Goal: Task Accomplishment & Management: Use online tool/utility

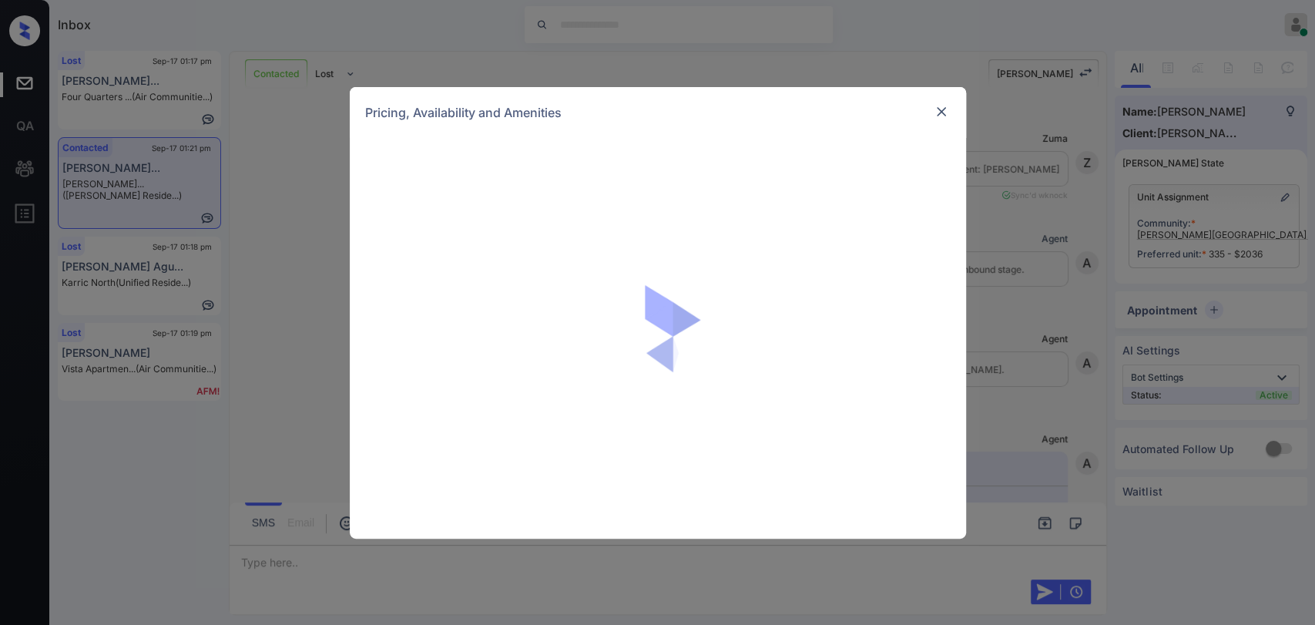
scroll to position [2299, 0]
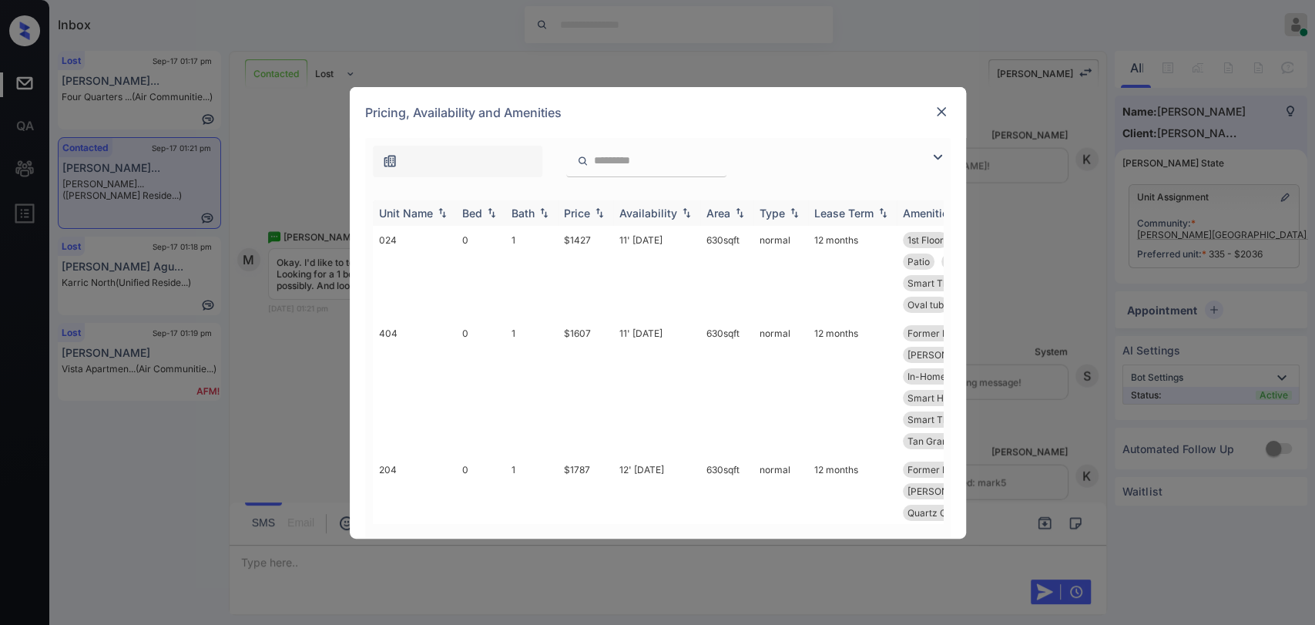
click at [468, 215] on div "Bed" at bounding box center [472, 212] width 20 height 13
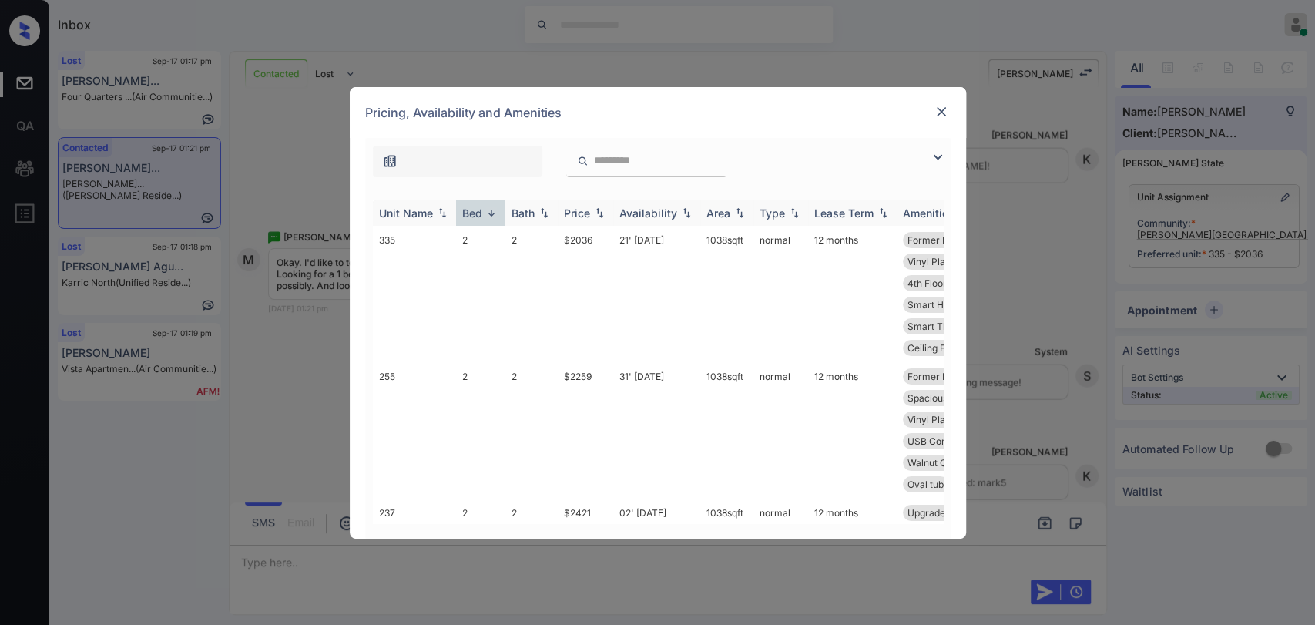
click at [470, 208] on div "Bed" at bounding box center [472, 212] width 20 height 13
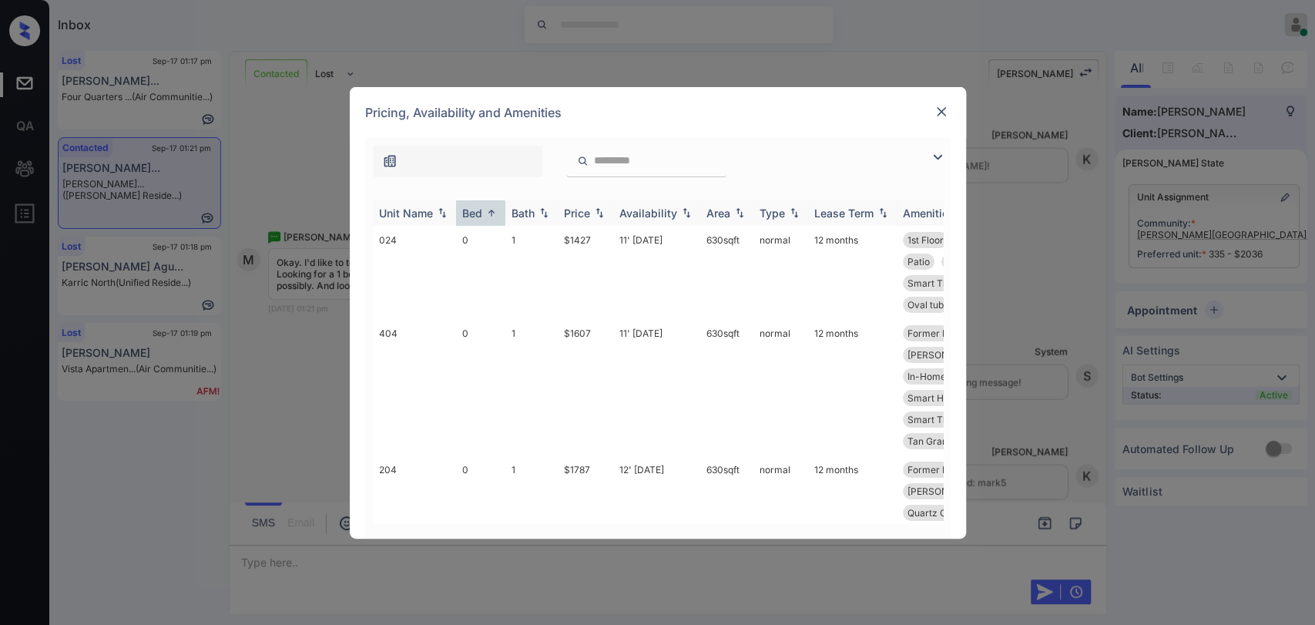
click at [481, 216] on div "Bed" at bounding box center [472, 212] width 20 height 13
click at [478, 211] on div "Bed" at bounding box center [472, 212] width 20 height 13
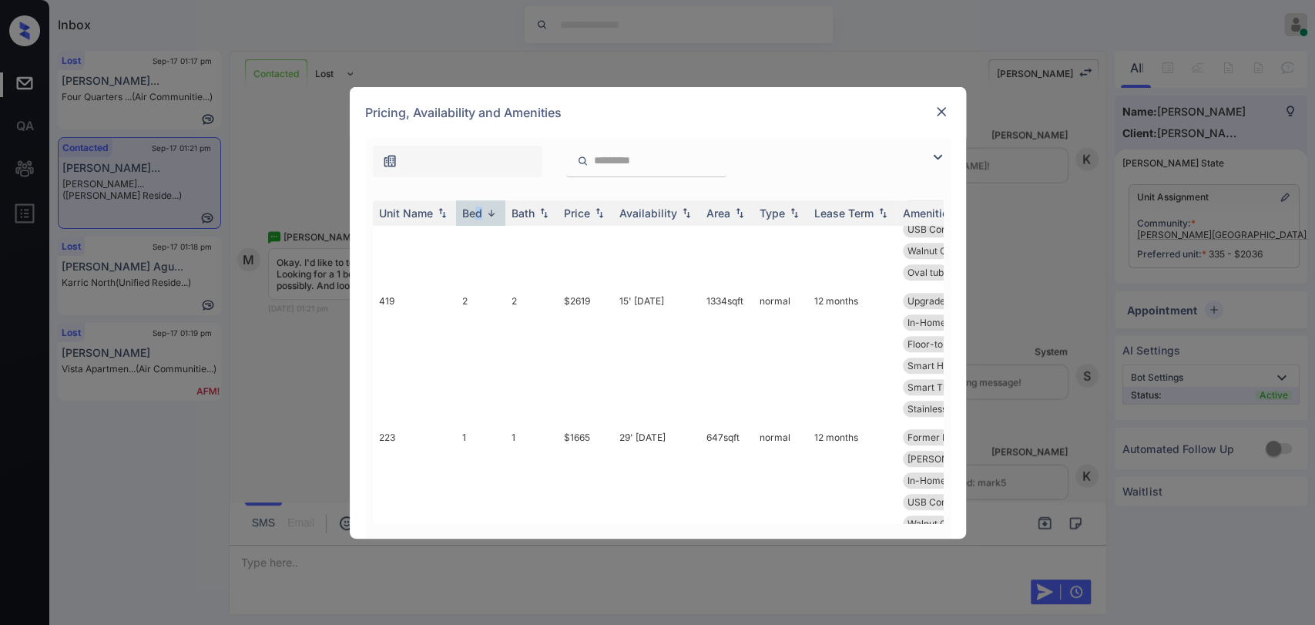
scroll to position [684, 0]
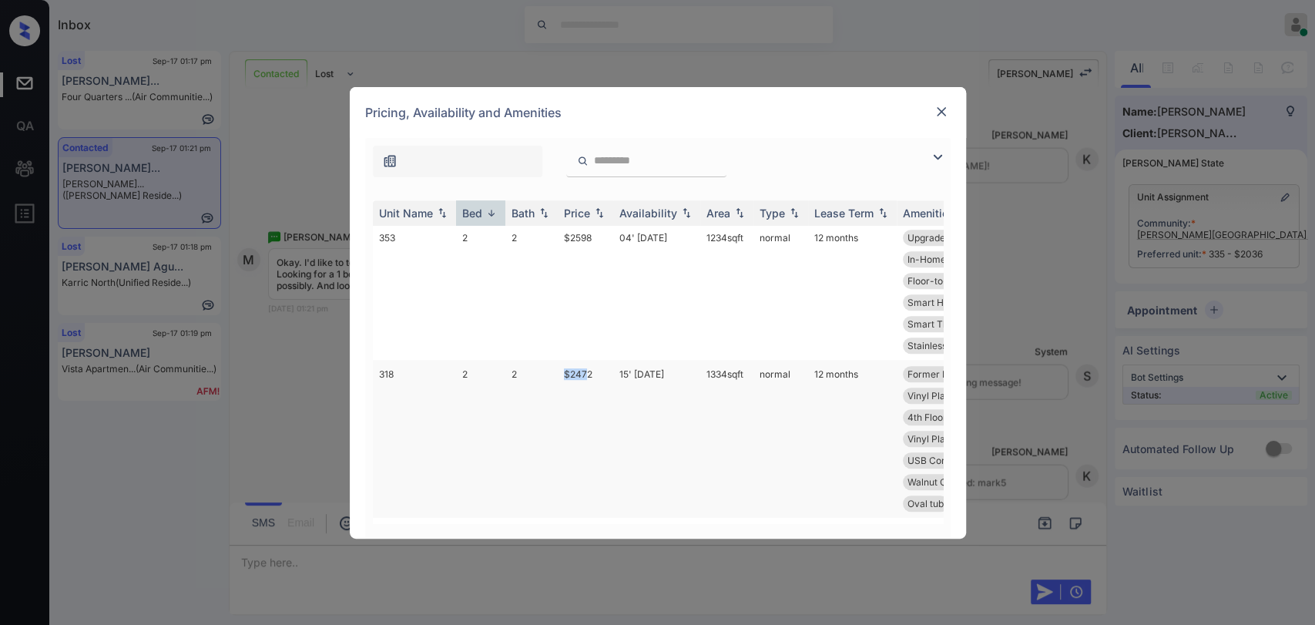
drag, startPoint x: 551, startPoint y: 376, endPoint x: 588, endPoint y: 375, distance: 37.0
click at [588, 375] on tr "318 2 2 $2472 15' Nov 25 1334 sqft normal 12 months Former Mgmt Ren... Upgraded…" at bounding box center [775, 439] width 805 height 158
copy tr "$247"
click at [560, 373] on td "$2472" at bounding box center [585, 439] width 55 height 158
drag, startPoint x: 560, startPoint y: 373, endPoint x: 624, endPoint y: 363, distance: 64.7
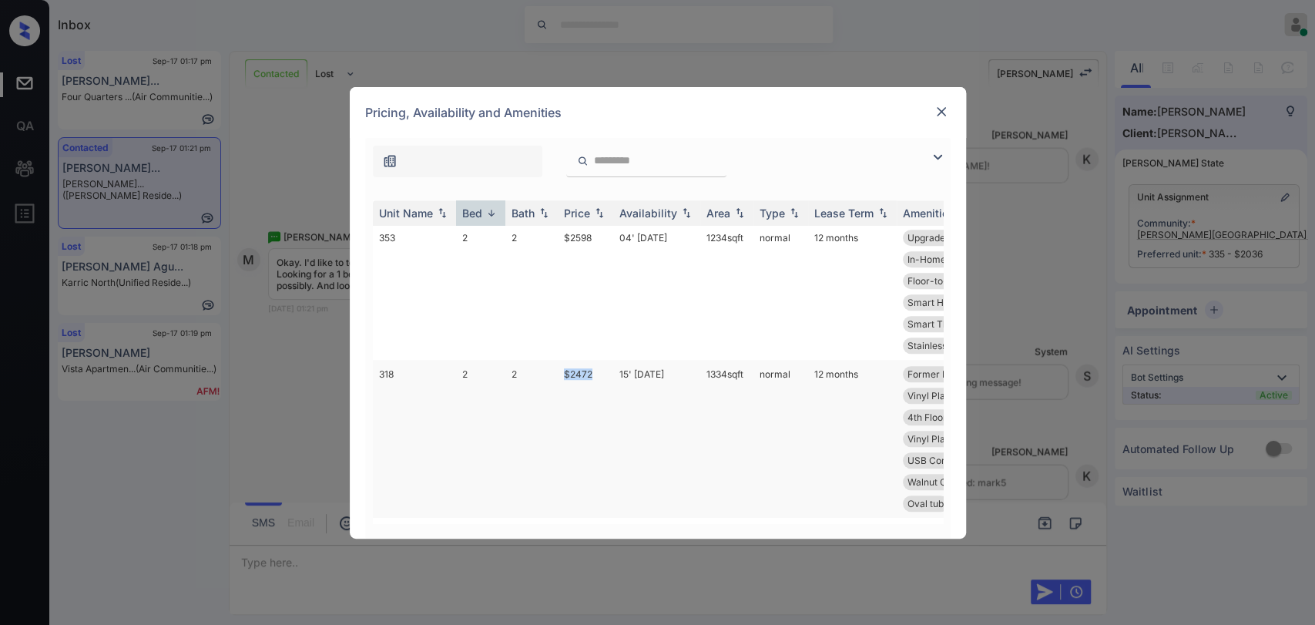
click at [591, 373] on td "$2472" at bounding box center [585, 439] width 55 height 158
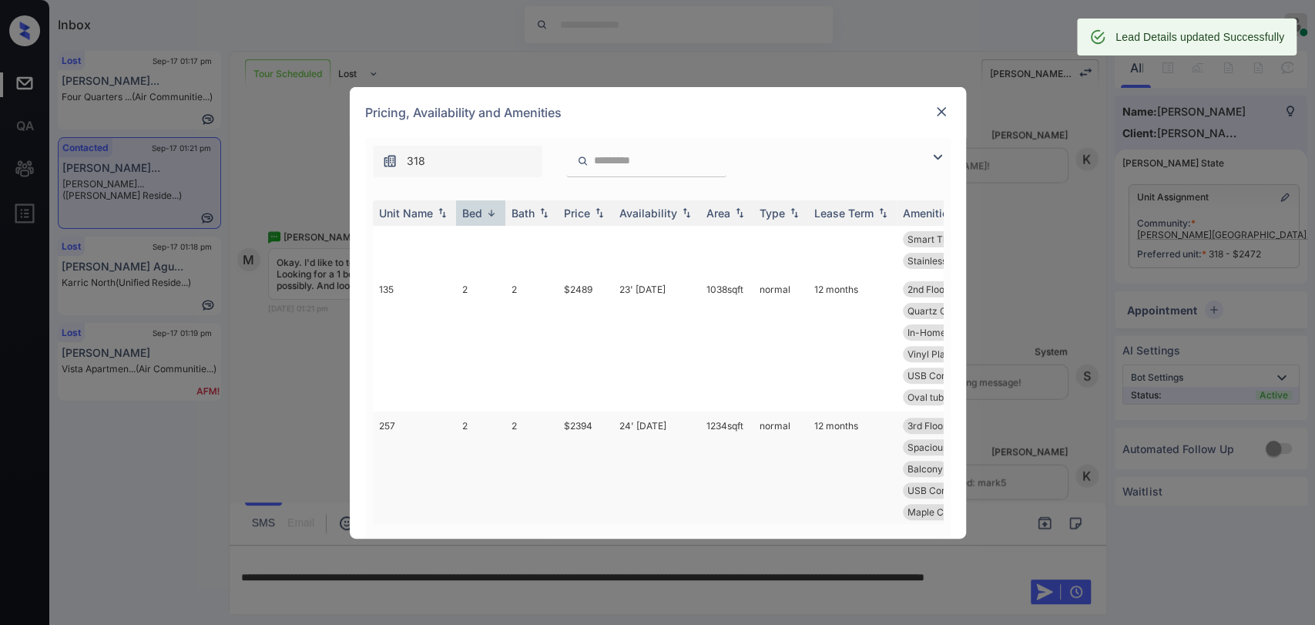
scroll to position [342, 0]
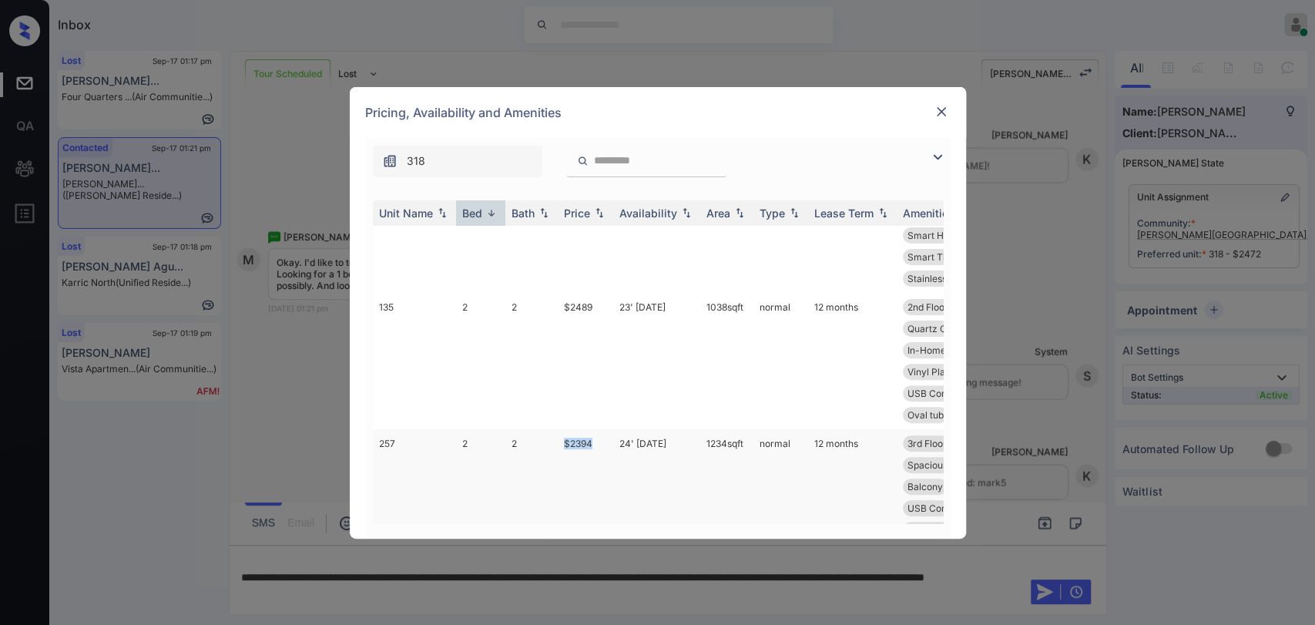
drag, startPoint x: 585, startPoint y: 441, endPoint x: 604, endPoint y: 438, distance: 18.7
click at [603, 439] on td "$2394" at bounding box center [585, 497] width 55 height 136
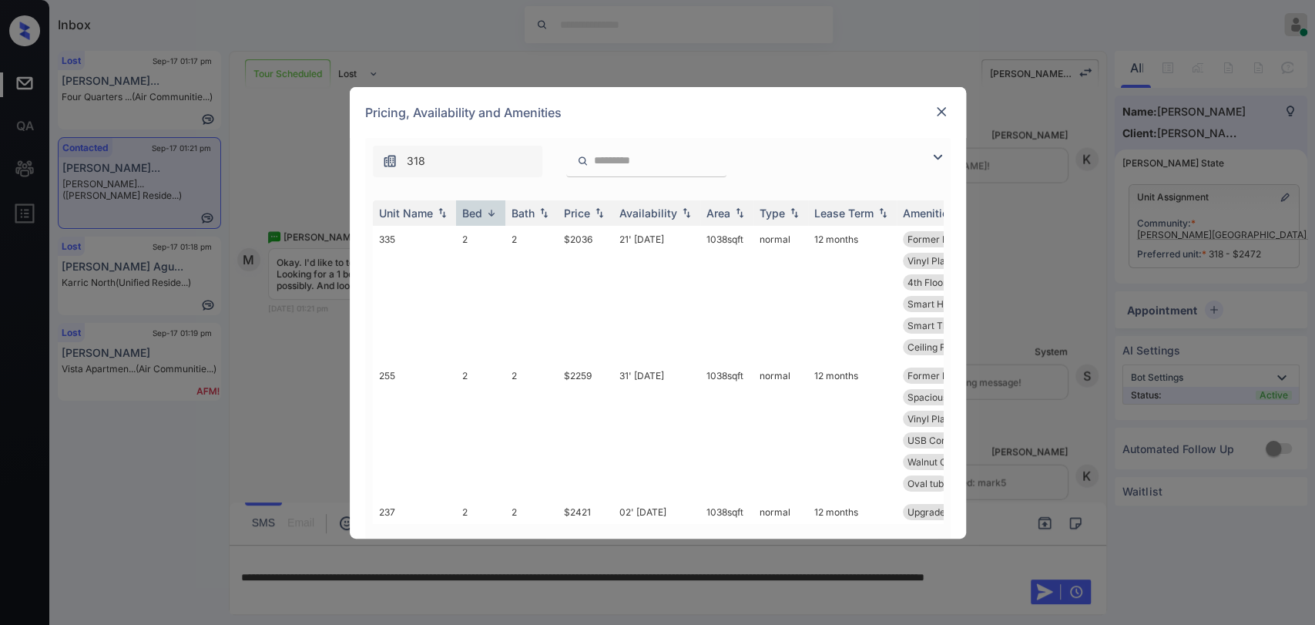
scroll to position [0, 0]
drag, startPoint x: 554, startPoint y: 377, endPoint x: 615, endPoint y: 370, distance: 61.2
click at [615, 370] on tr "255 2 2 $2259 31' Oct 25 1038 sqft normal 12 months Former Mgmt Ren... 3rd Floo…" at bounding box center [775, 430] width 805 height 136
copy tr "$2259"
drag, startPoint x: 555, startPoint y: 242, endPoint x: 615, endPoint y: 237, distance: 60.3
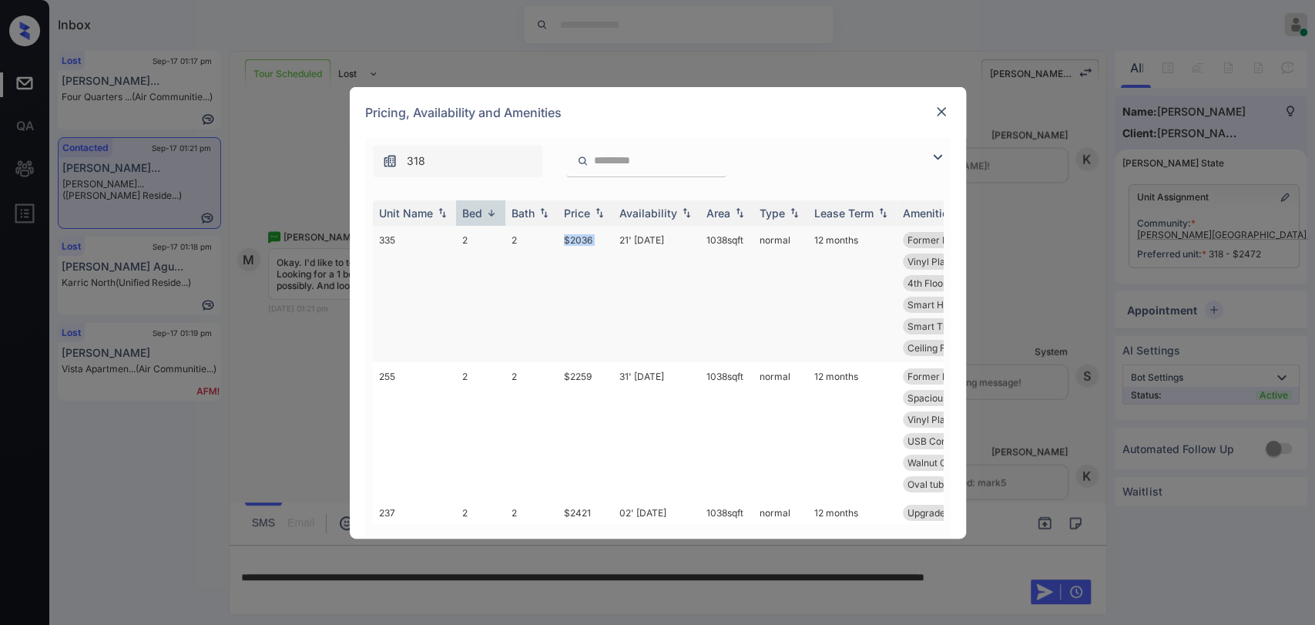
click at [615, 237] on tr "335 2 2 $2036 21' Aug 25 1038 sqft normal 12 months Former Mgmt Ren... Upgraded…" at bounding box center [775, 294] width 805 height 136
copy tr "$2036"
click at [937, 109] on img at bounding box center [941, 111] width 15 height 15
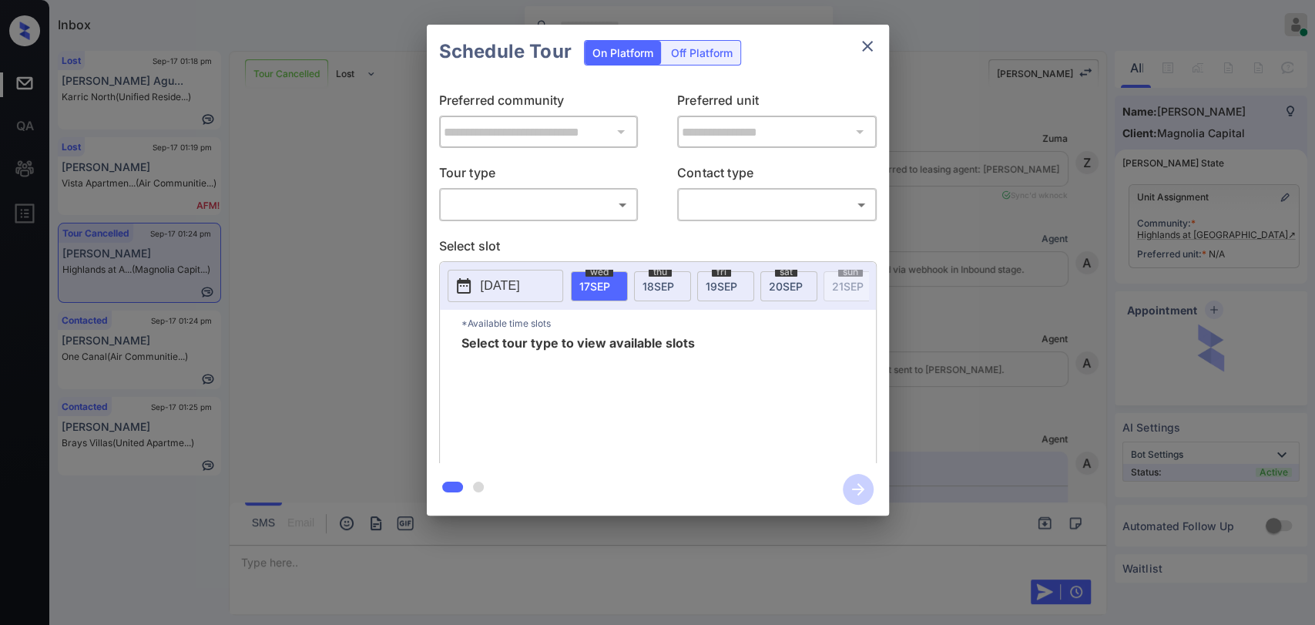
scroll to position [12086, 0]
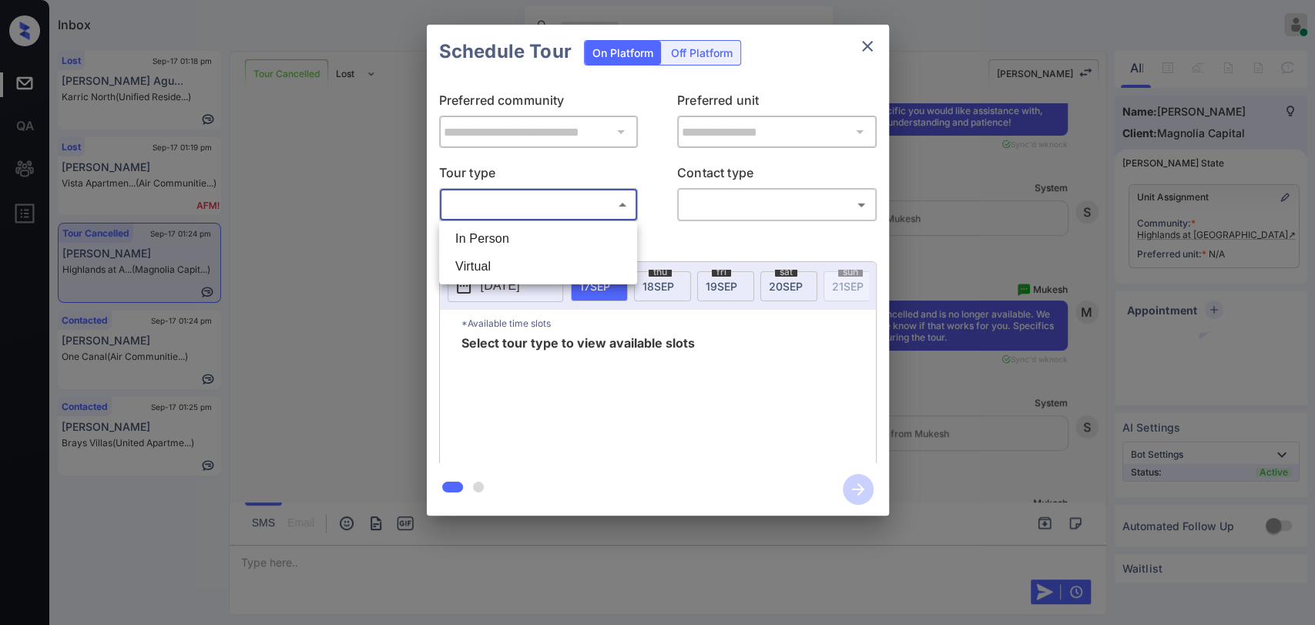
click at [511, 197] on body "Inbox Danielle Dela Cruz Online Set yourself offline Set yourself on break Prof…" at bounding box center [657, 312] width 1315 height 625
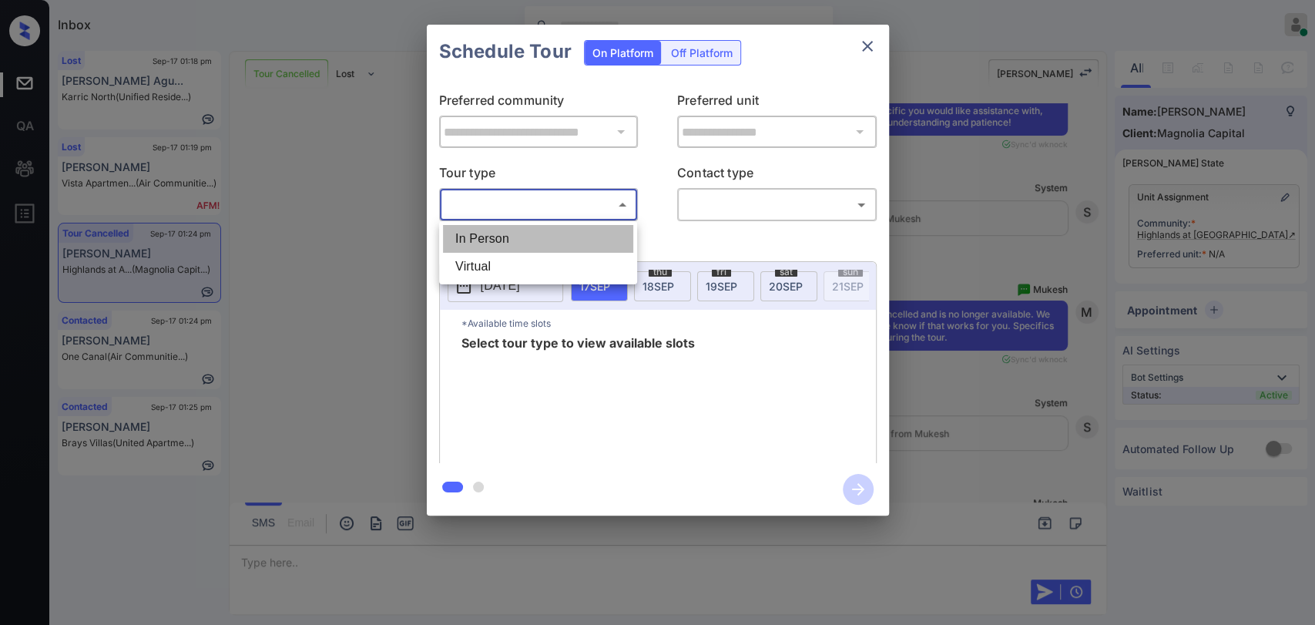
click at [493, 235] on li "In Person" at bounding box center [538, 239] width 190 height 28
type input "********"
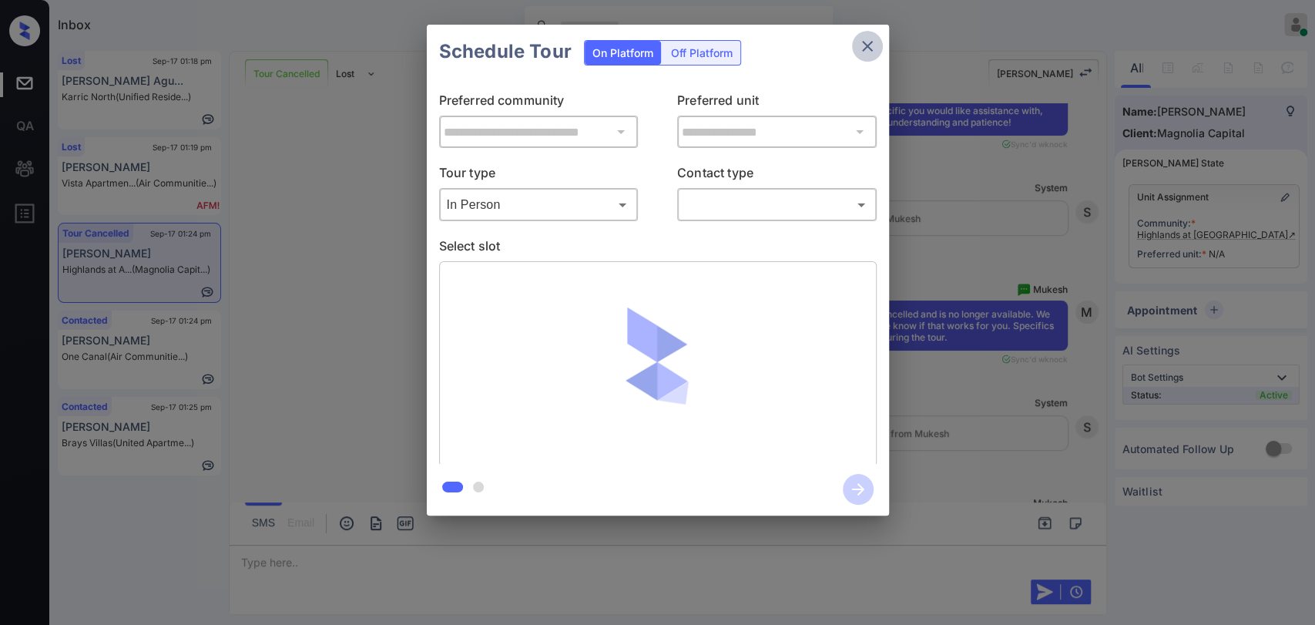
click at [863, 51] on icon "close" at bounding box center [867, 46] width 18 height 18
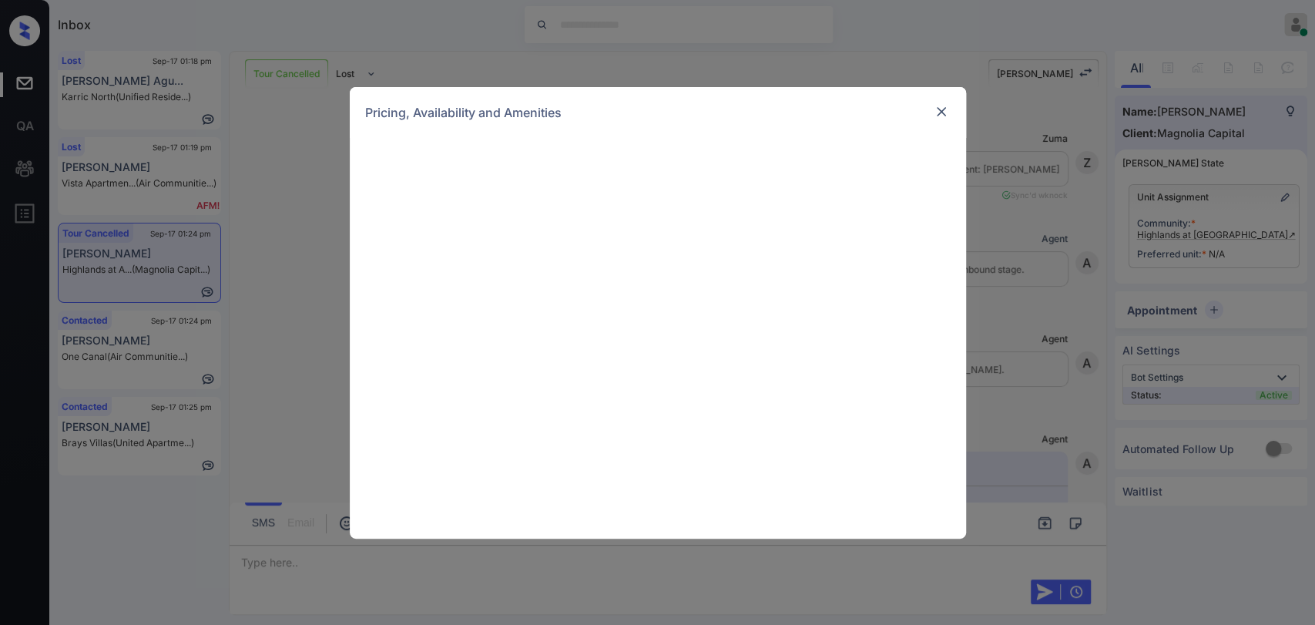
scroll to position [12086, 0]
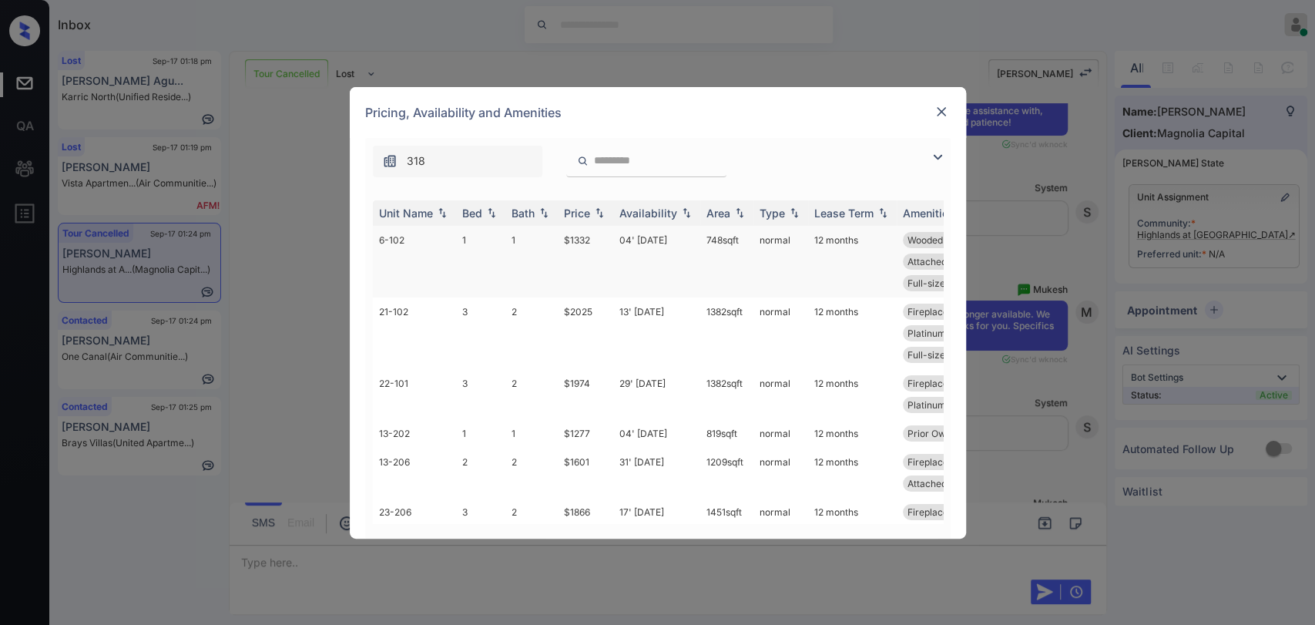
click at [461, 239] on td "1" at bounding box center [480, 262] width 49 height 72
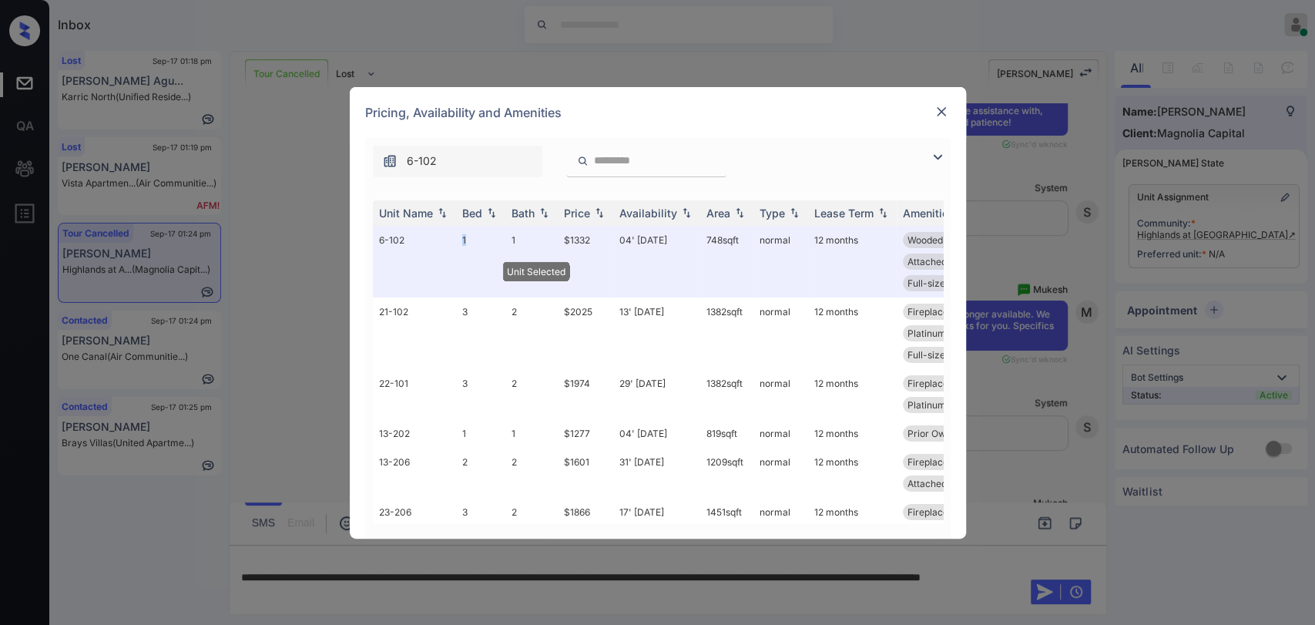
click at [937, 109] on img at bounding box center [941, 111] width 15 height 15
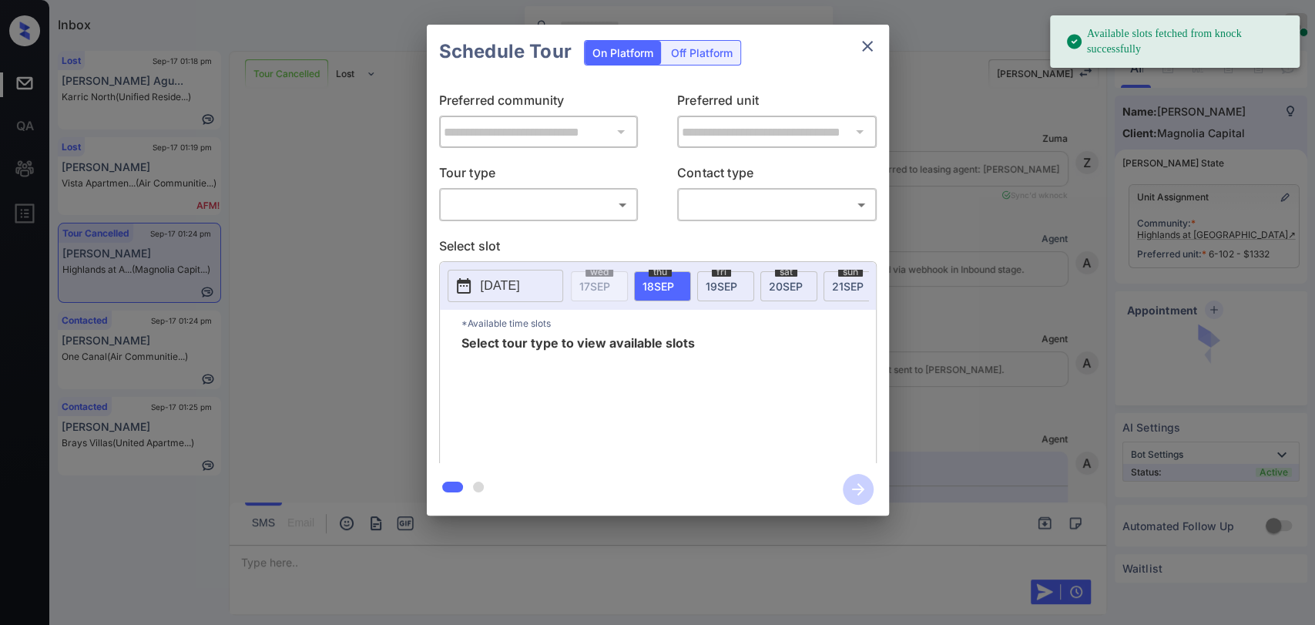
click at [529, 213] on body "Available slots fetched from knock successfully Inbox Danielle Dela Cruz Online…" at bounding box center [657, 312] width 1315 height 625
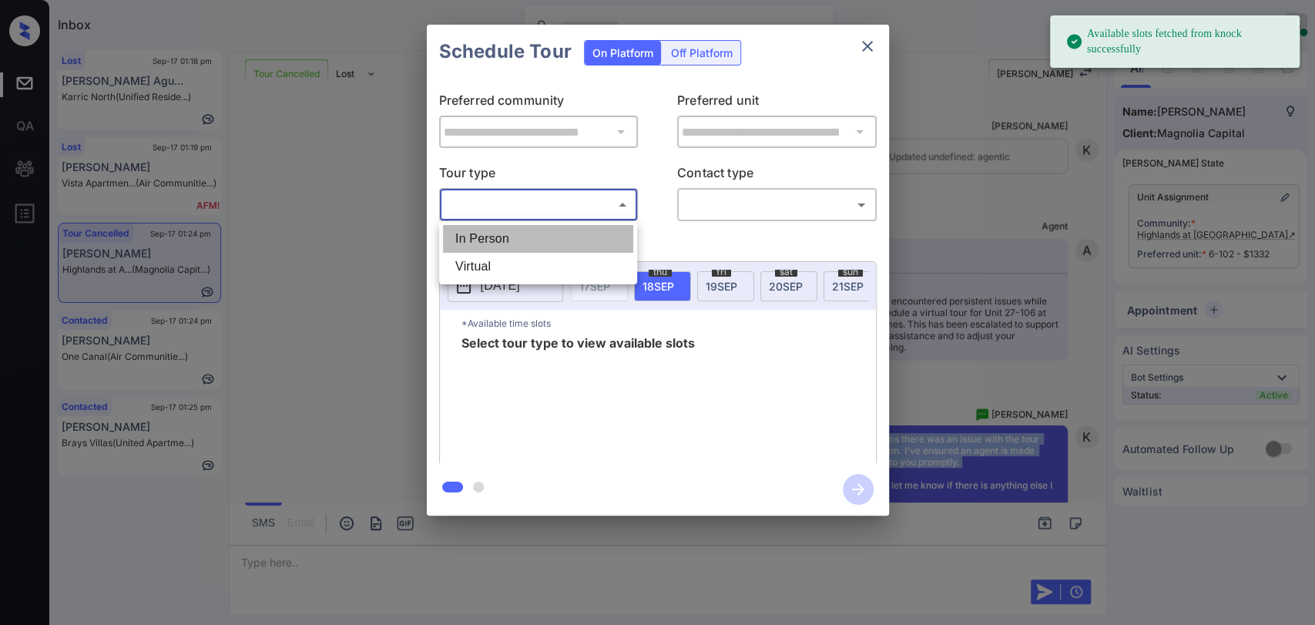
click at [501, 236] on li "In Person" at bounding box center [538, 239] width 190 height 28
type input "********"
click at [762, 212] on div at bounding box center [657, 312] width 1315 height 625
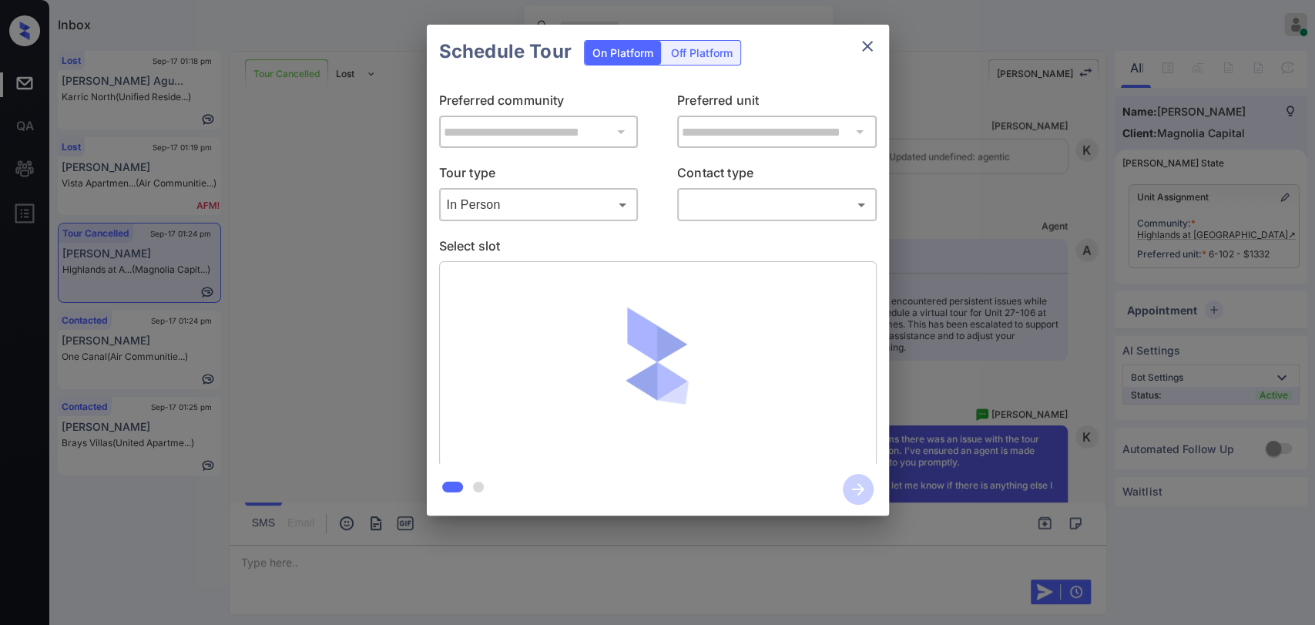
click at [752, 202] on body "Available slots fetched from knock successfully Inbox Danielle Dela Cruz Online…" at bounding box center [657, 312] width 1315 height 625
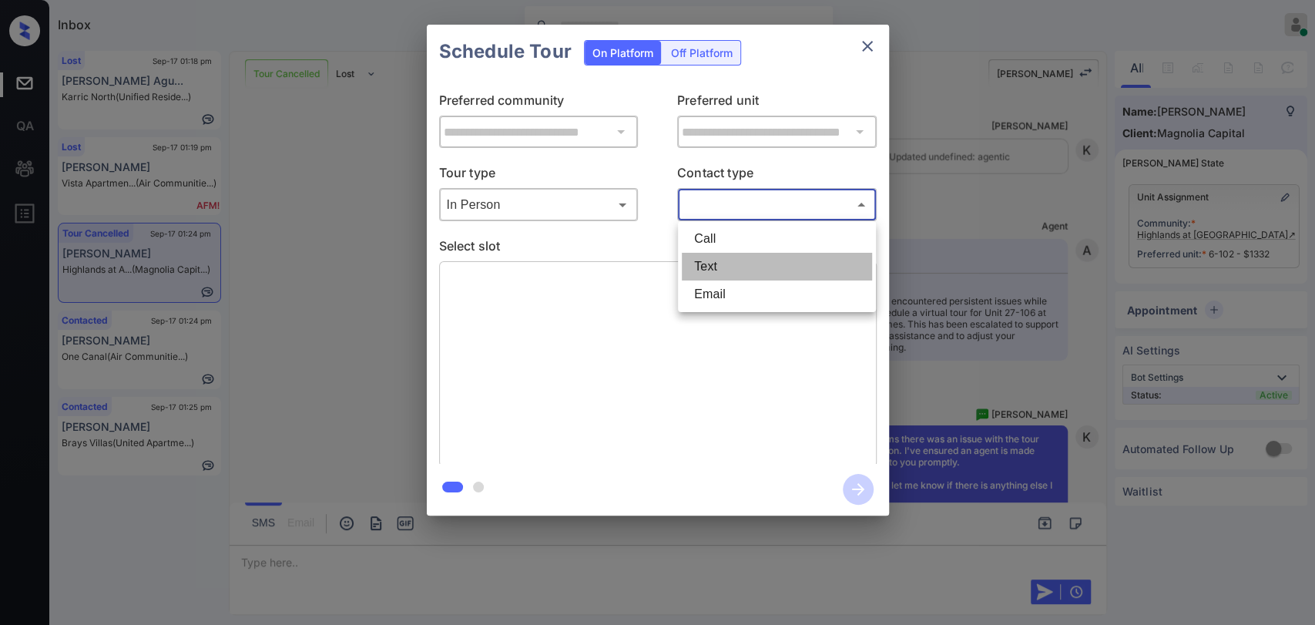
click at [712, 264] on li "Text" at bounding box center [777, 267] width 190 height 28
type input "****"
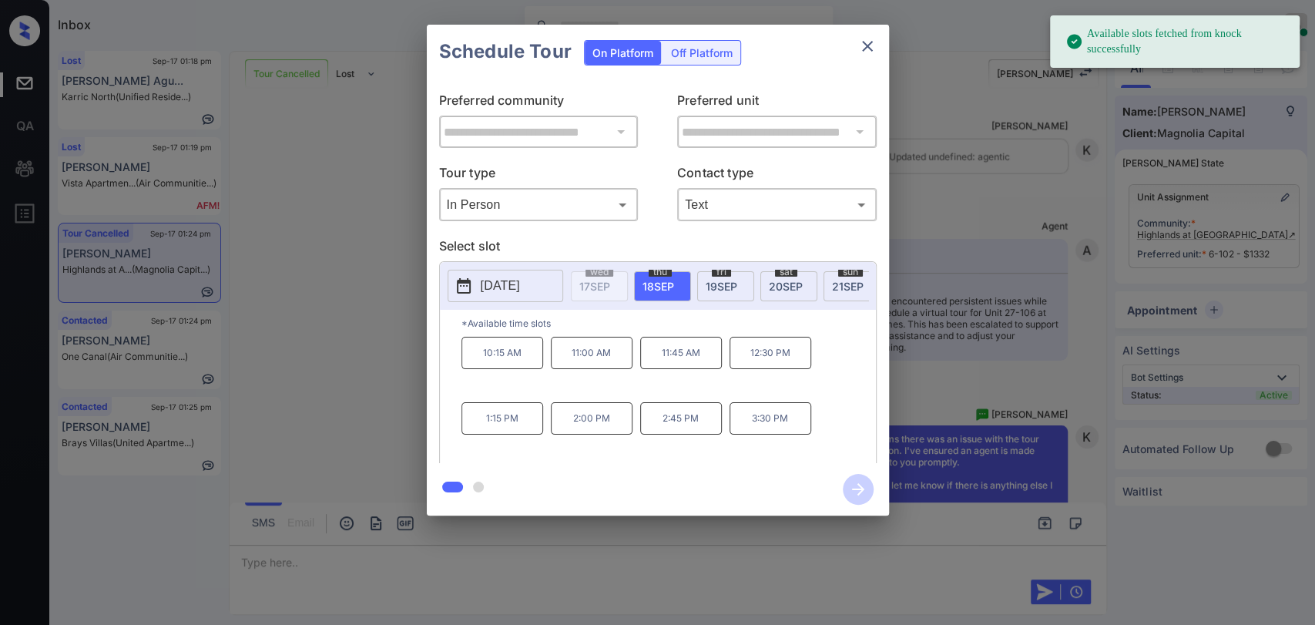
click at [405, 271] on div "**********" at bounding box center [657, 270] width 1315 height 540
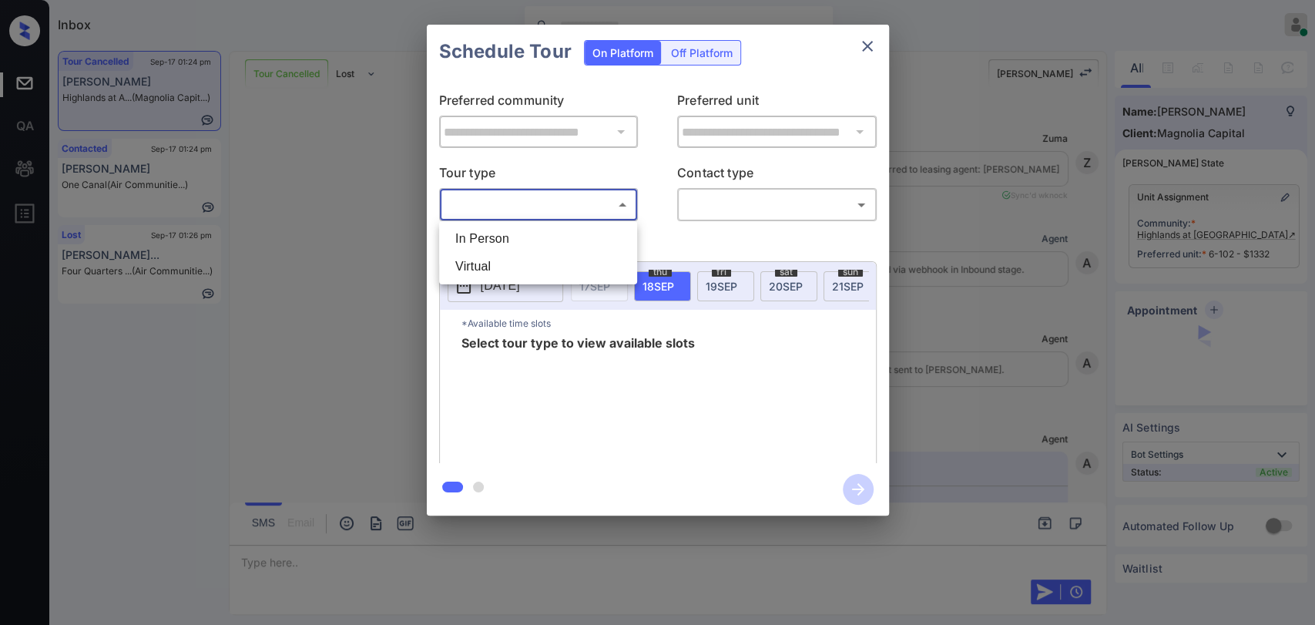
scroll to position [13299, 0]
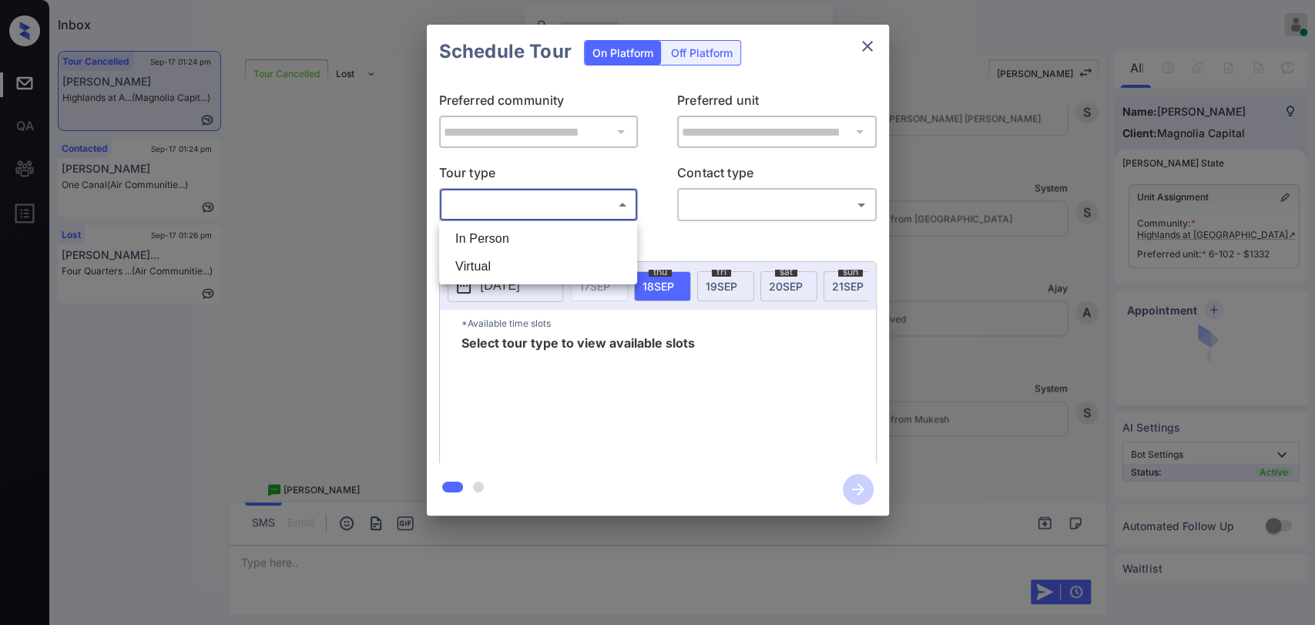
click at [468, 273] on li "Virtual" at bounding box center [538, 267] width 190 height 28
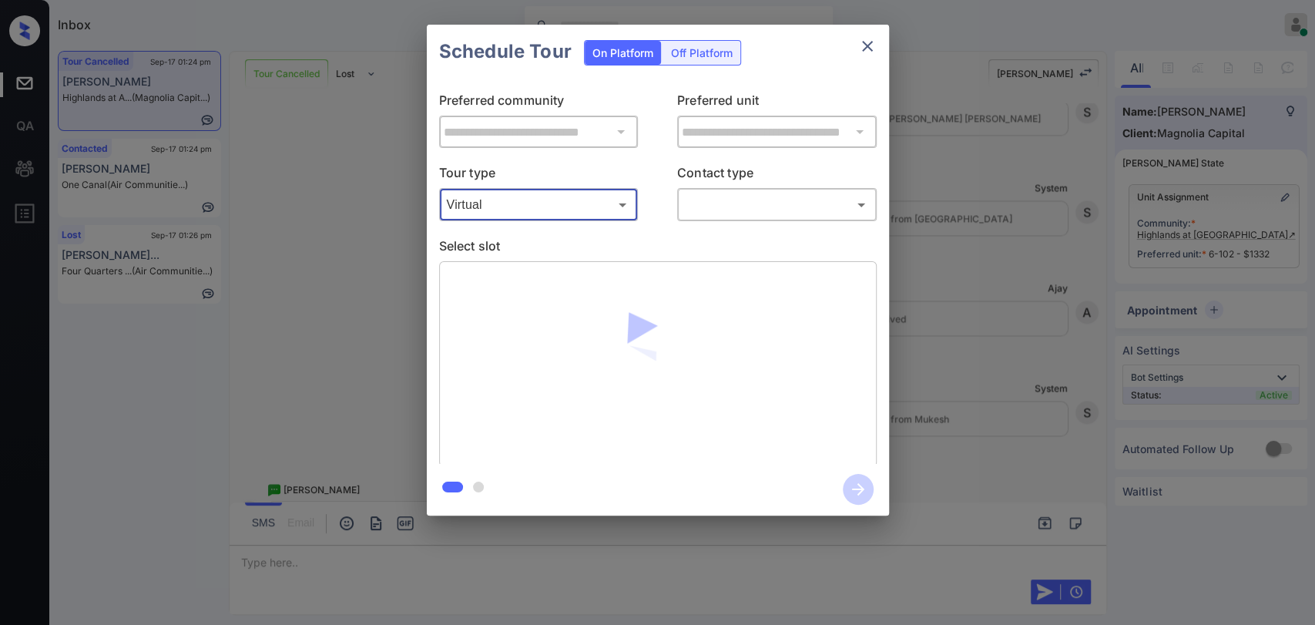
type input "*******"
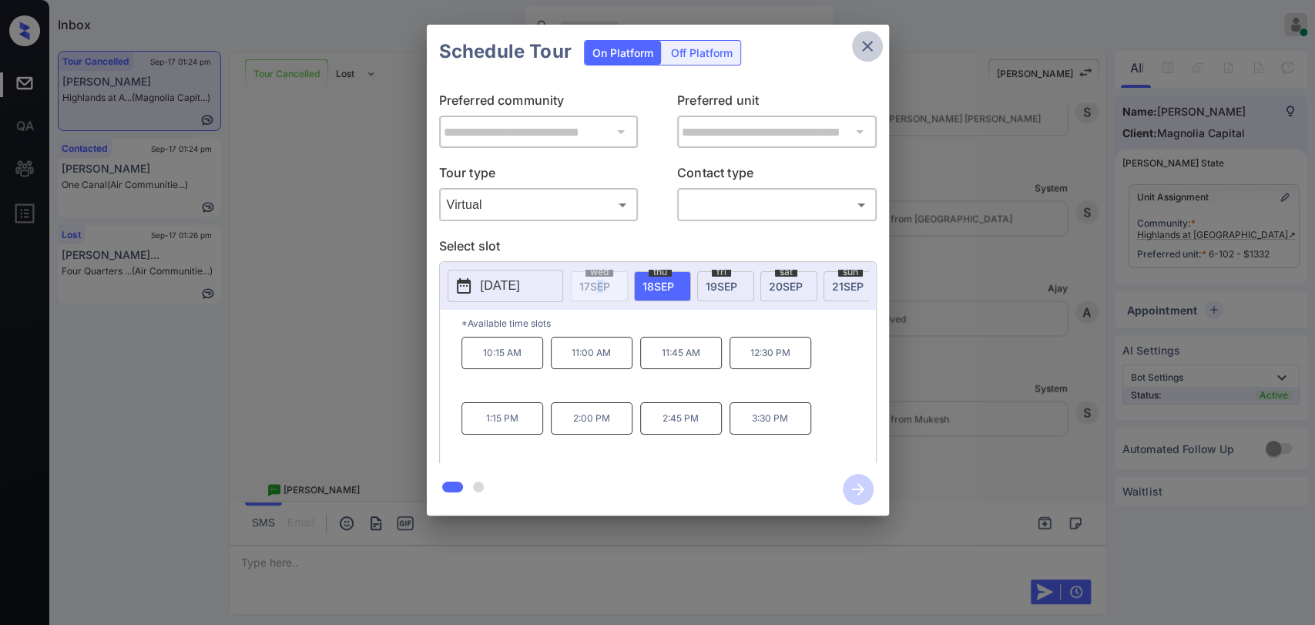
click at [872, 46] on icon "close" at bounding box center [867, 46] width 18 height 18
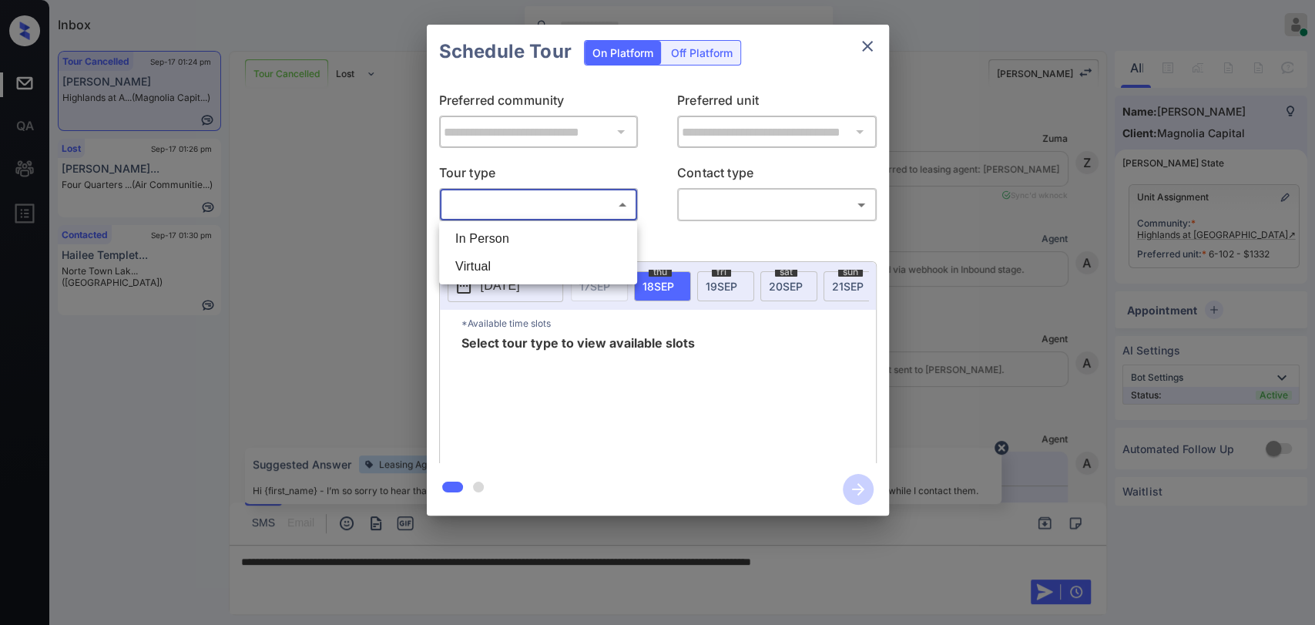
scroll to position [13299, 0]
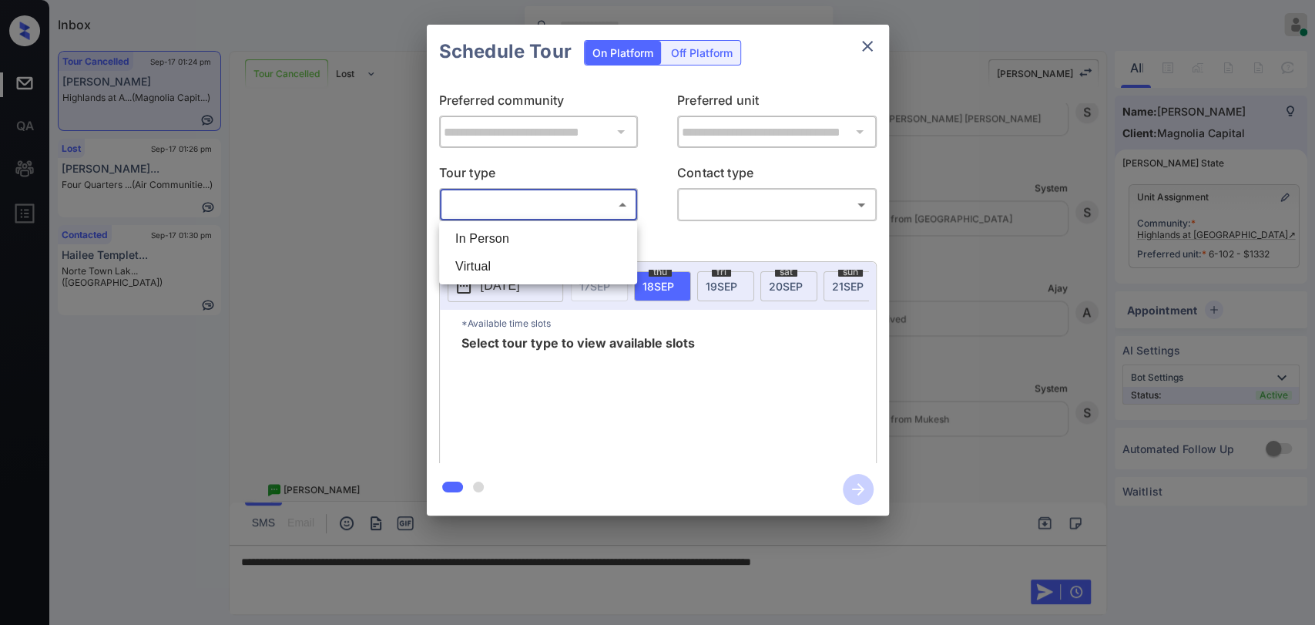
click at [484, 235] on li "In Person" at bounding box center [538, 239] width 190 height 28
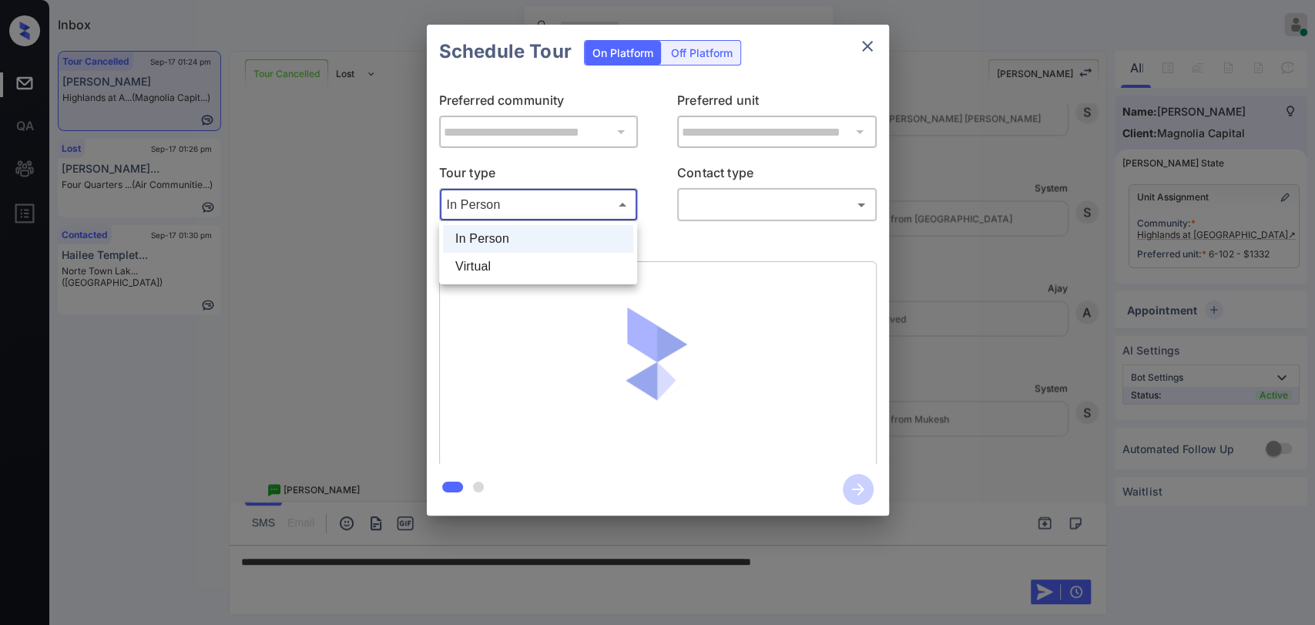
click at [536, 205] on body "Inbox Danielle Dela Cruz Online Set yourself offline Set yourself on break Prof…" at bounding box center [657, 312] width 1315 height 625
click at [478, 262] on li "Virtual" at bounding box center [538, 267] width 190 height 28
type input "*******"
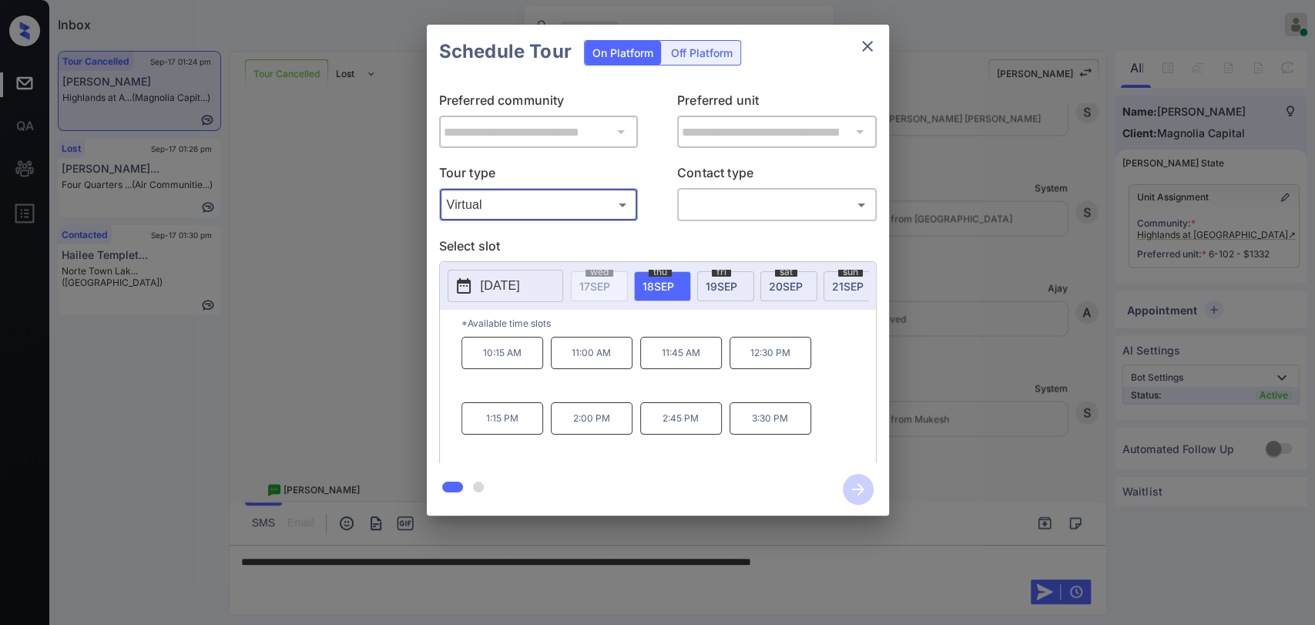
click at [863, 49] on icon "close" at bounding box center [867, 46] width 11 height 11
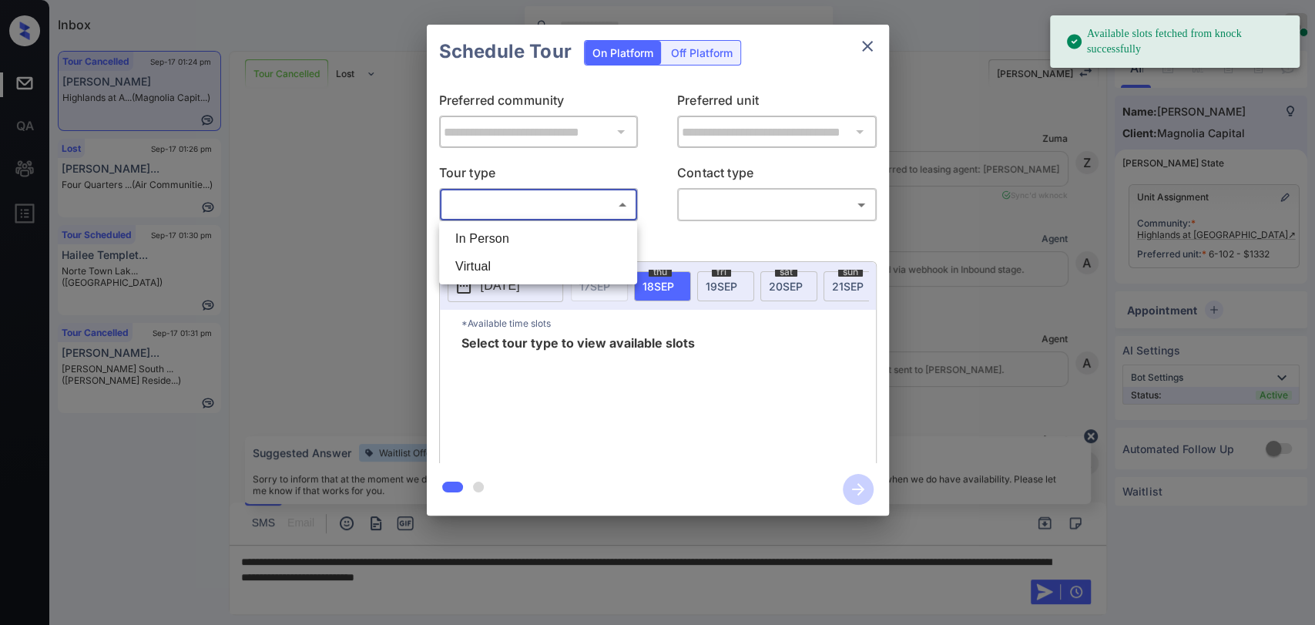
scroll to position [13299, 0]
click at [474, 233] on li "In Person" at bounding box center [538, 239] width 190 height 28
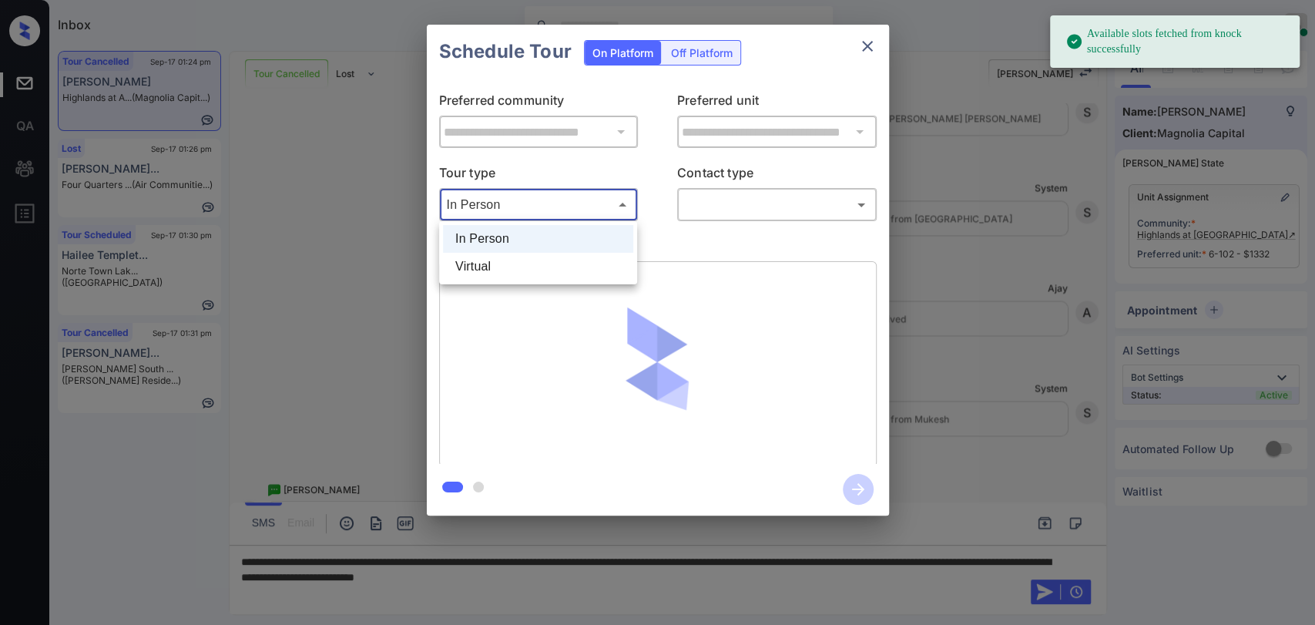
click at [491, 196] on body "Available slots fetched from knock successfully Inbox [PERSON_NAME] [PERSON_NAM…" at bounding box center [657, 312] width 1315 height 625
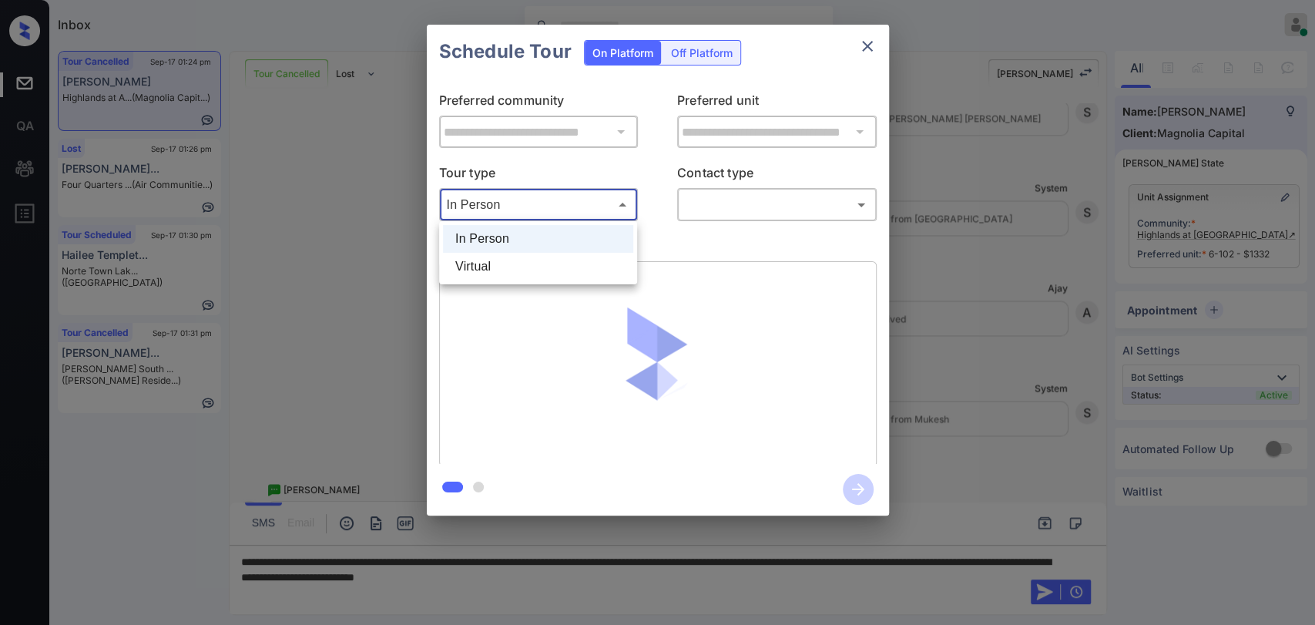
click at [480, 262] on li "Virtual" at bounding box center [538, 267] width 190 height 28
type input "*******"
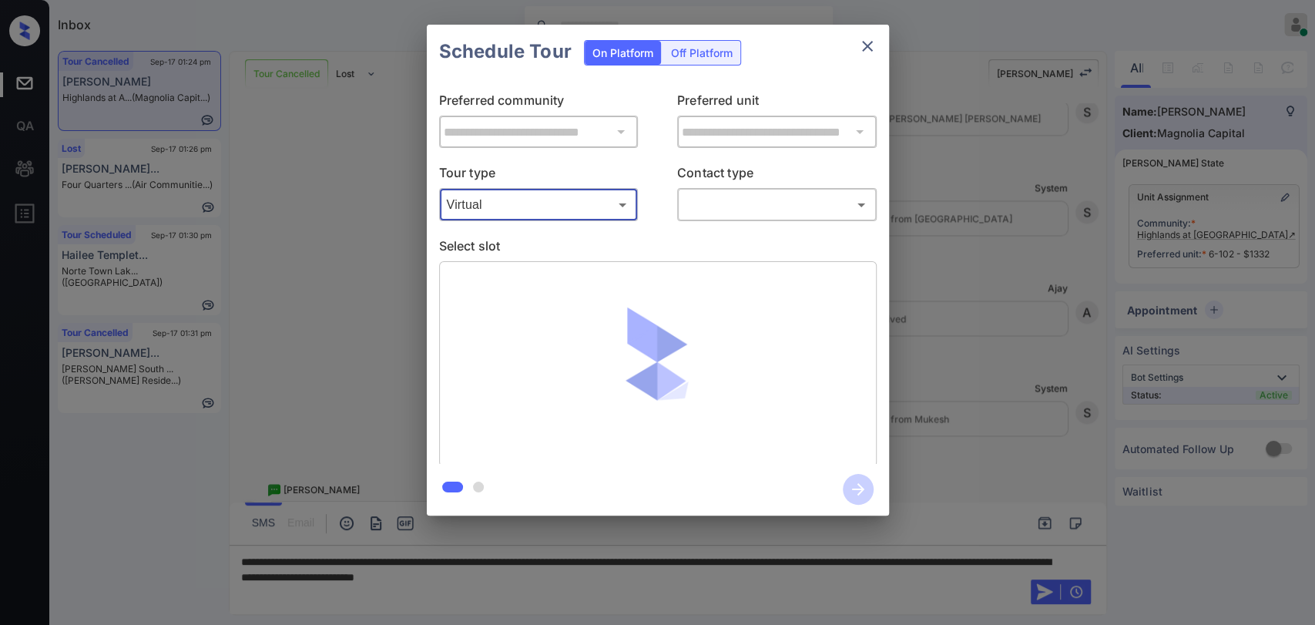
click at [737, 196] on body "Inbox [PERSON_NAME] [PERSON_NAME] Online Set yourself offline Set yourself on b…" at bounding box center [657, 312] width 1315 height 625
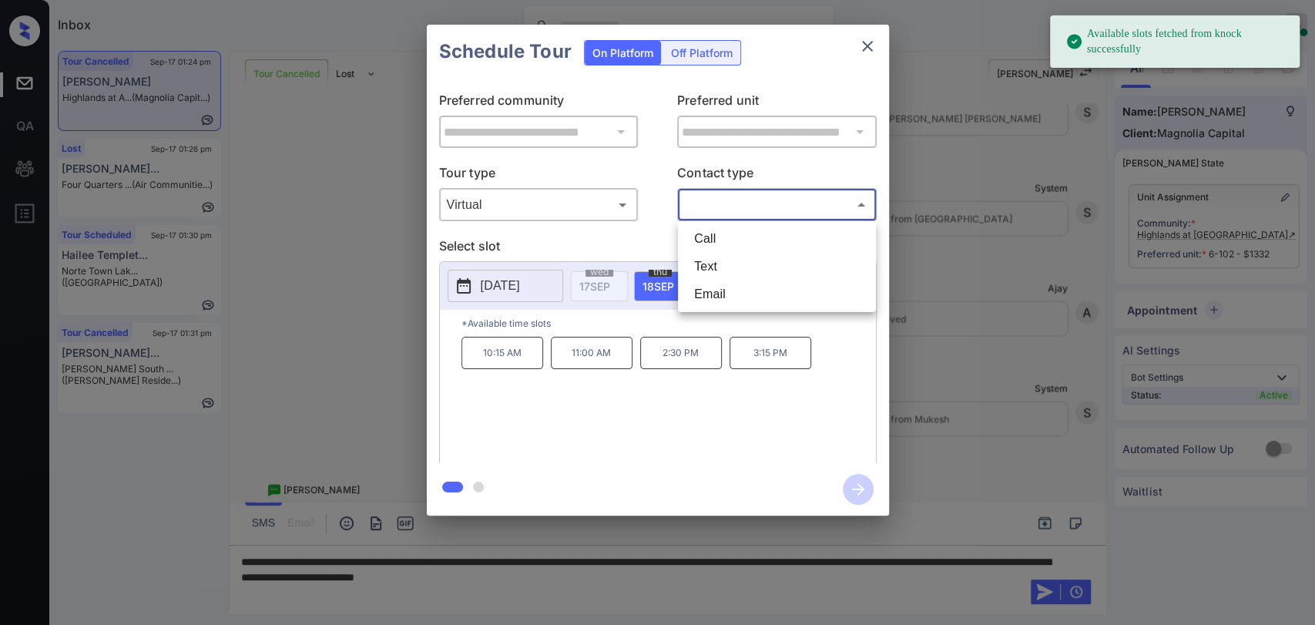
click at [578, 426] on div at bounding box center [657, 312] width 1315 height 625
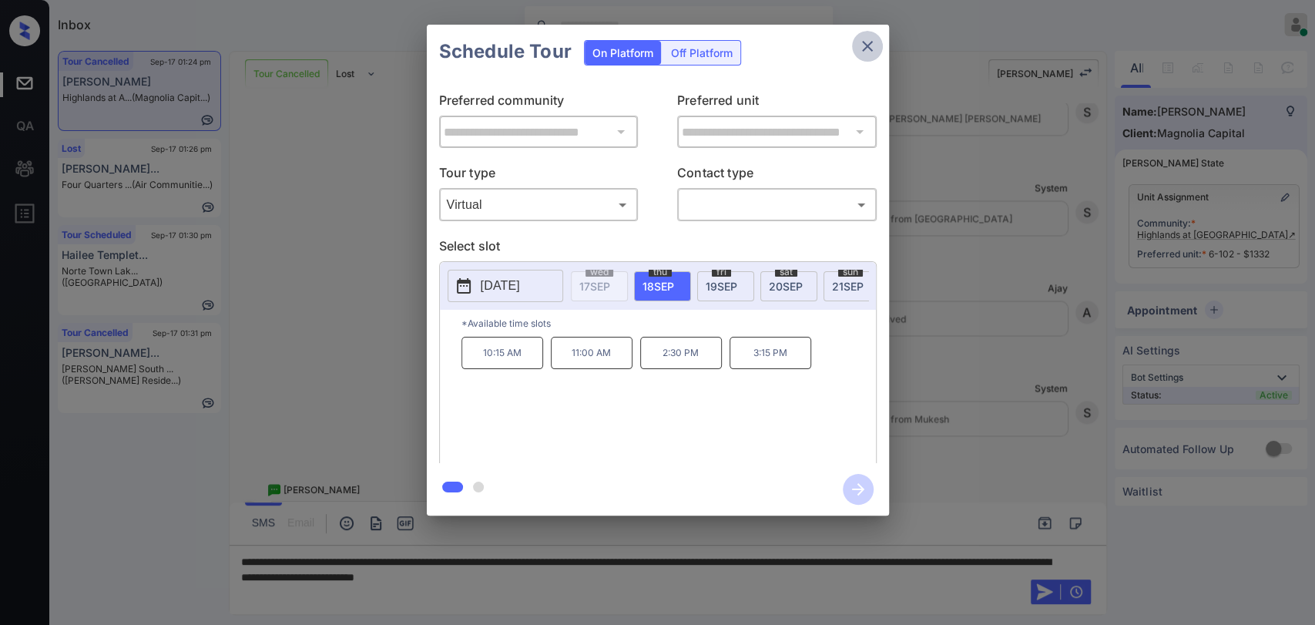
click at [871, 49] on icon "close" at bounding box center [867, 46] width 18 height 18
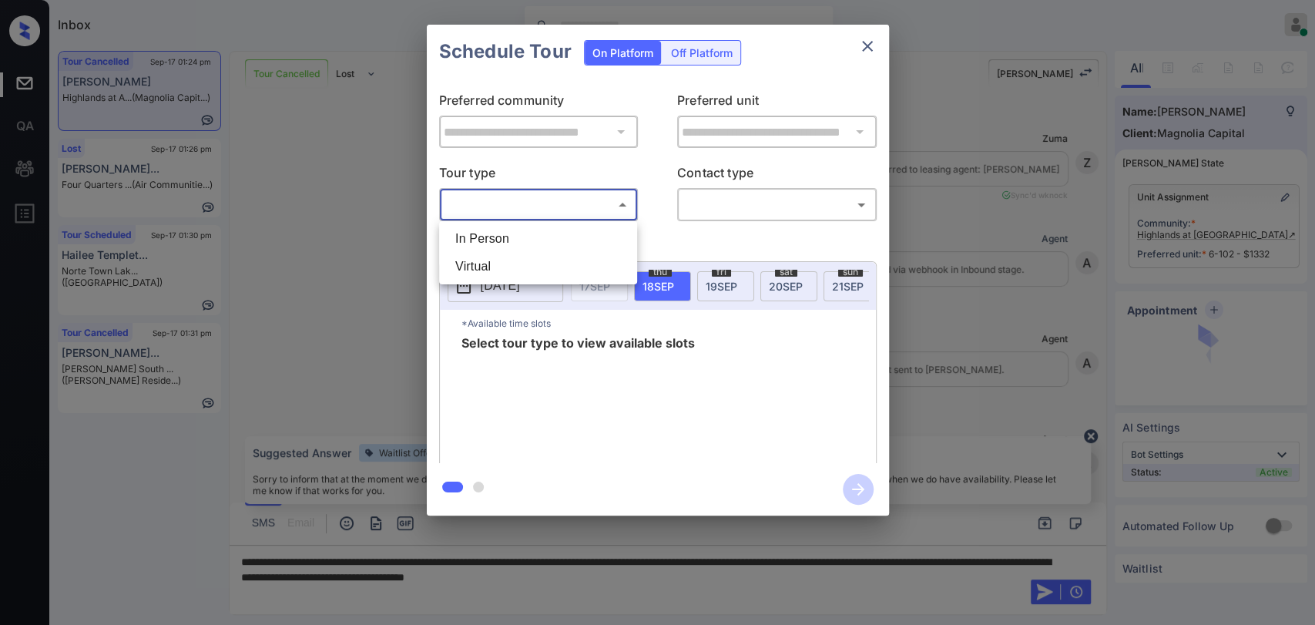
scroll to position [13299, 0]
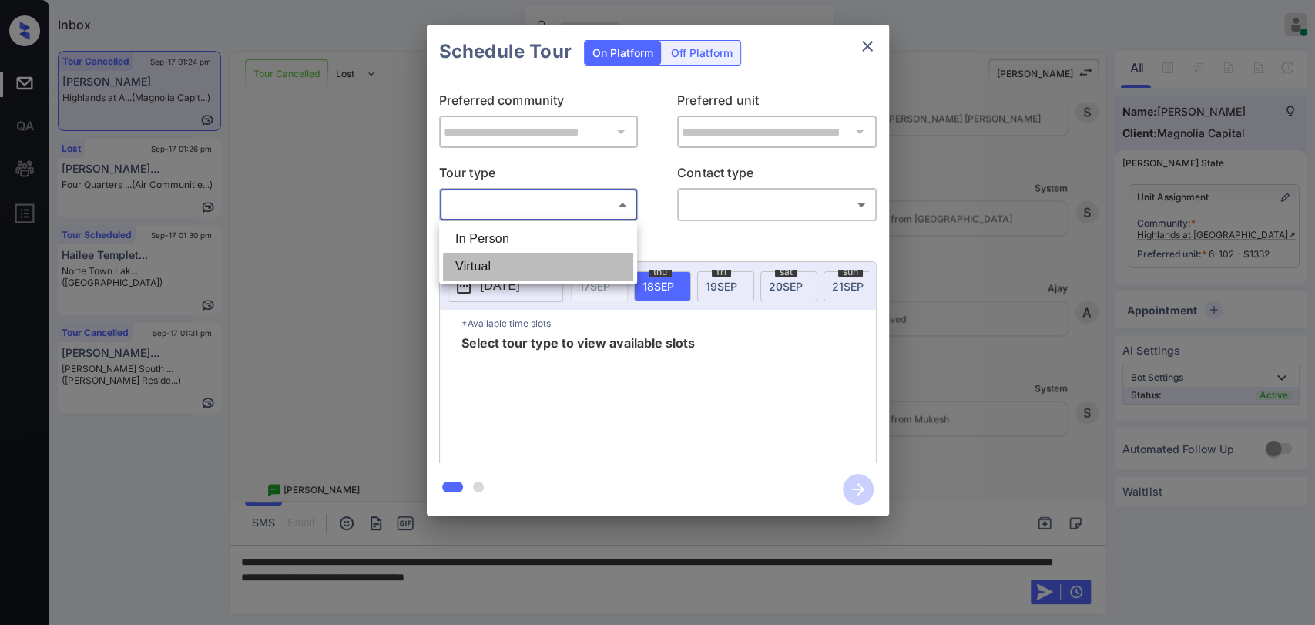
click at [473, 265] on li "Virtual" at bounding box center [538, 267] width 190 height 28
type input "*******"
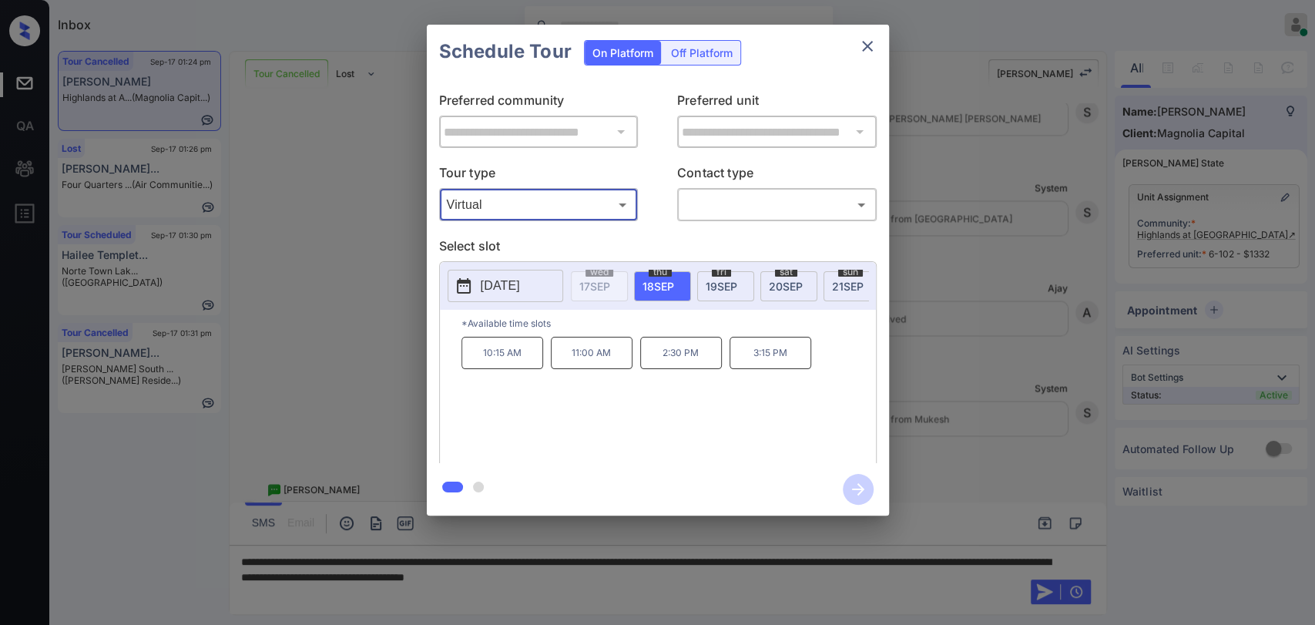
click at [863, 48] on icon "close" at bounding box center [867, 46] width 11 height 11
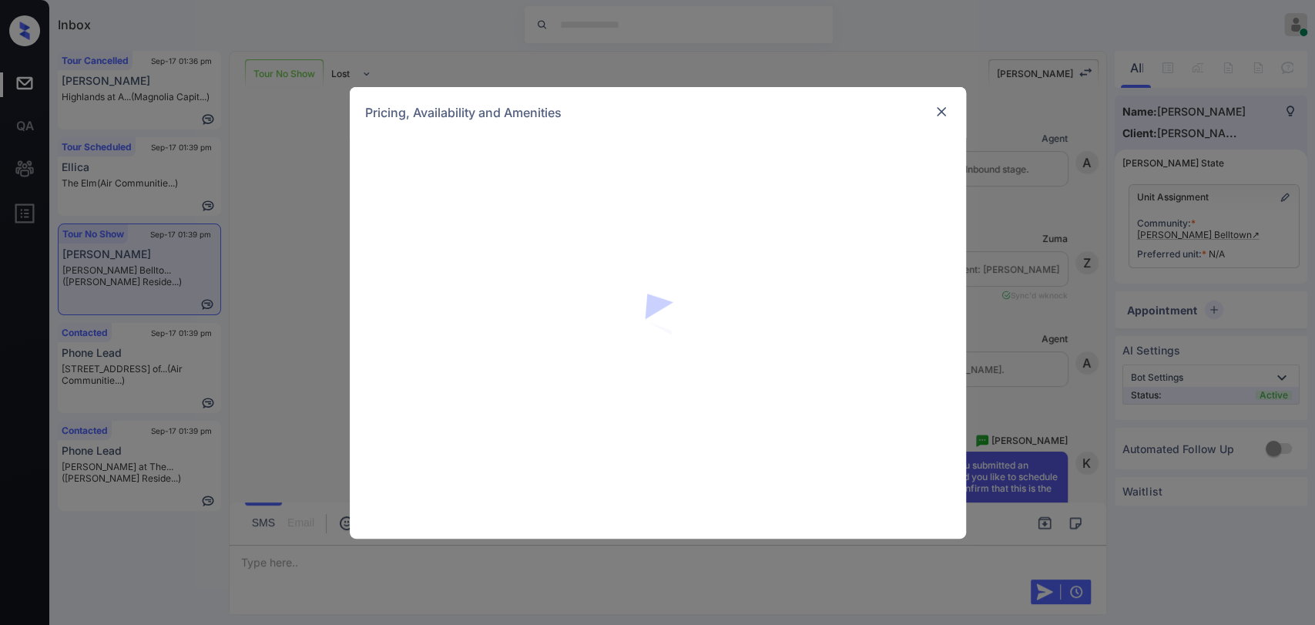
scroll to position [9890, 0]
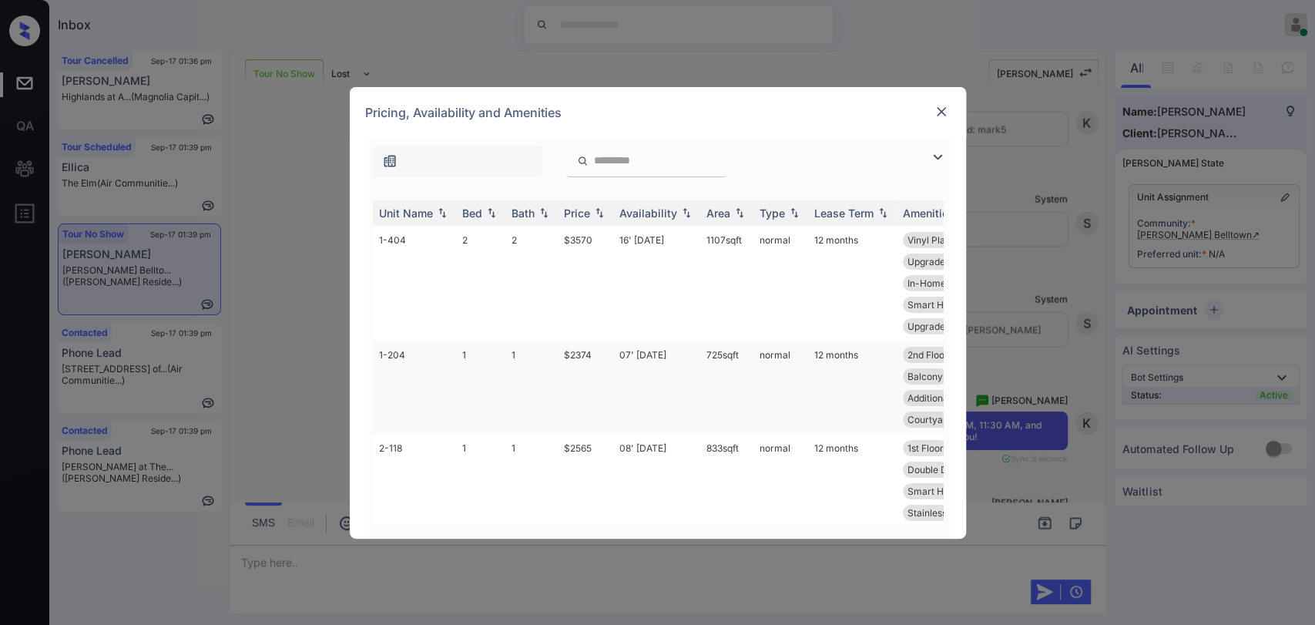
click at [476, 374] on td "1" at bounding box center [480, 386] width 49 height 93
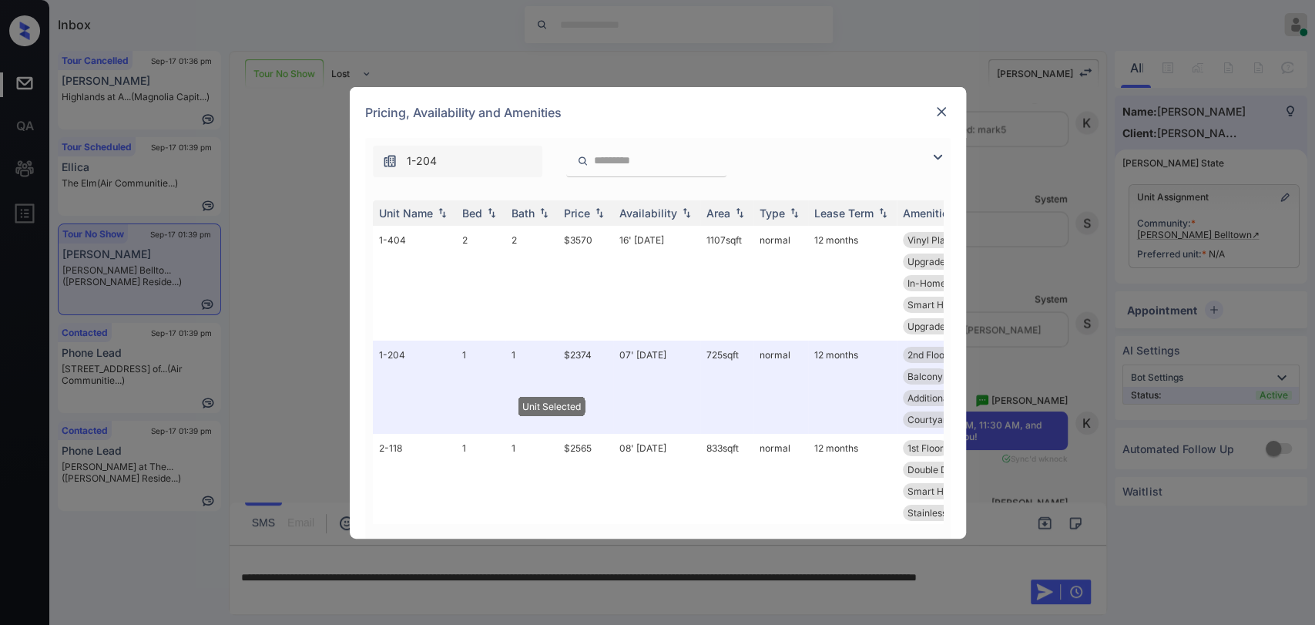
click at [944, 109] on img at bounding box center [941, 111] width 15 height 15
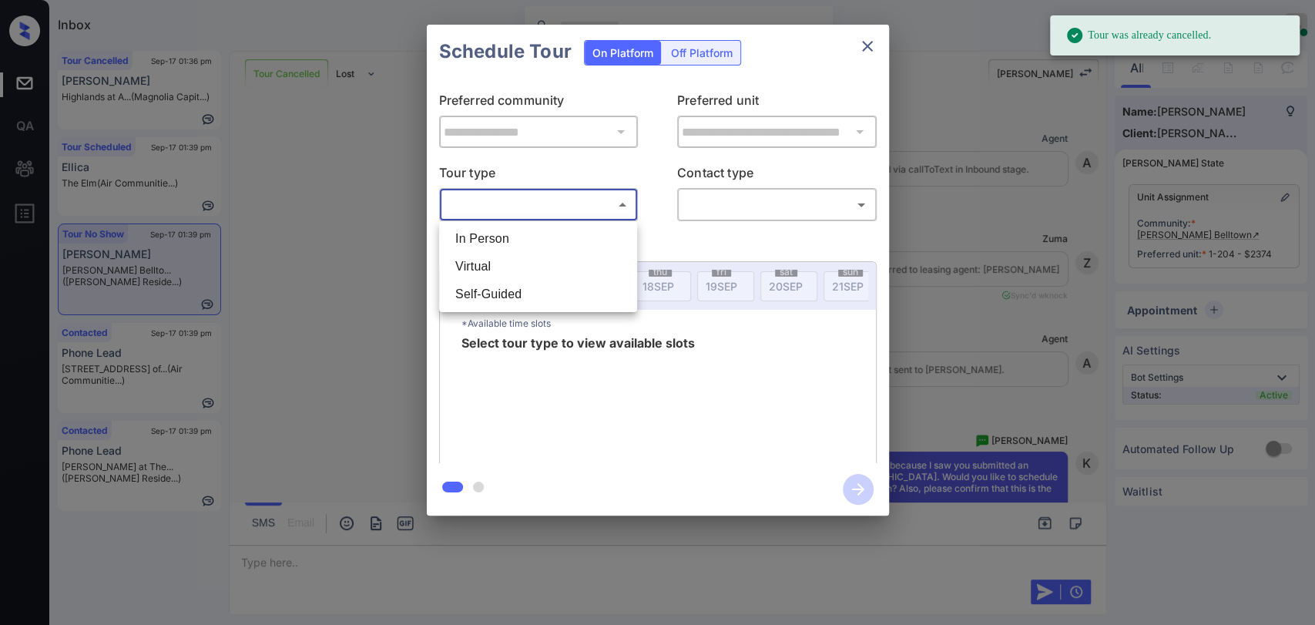
scroll to position [10589, 0]
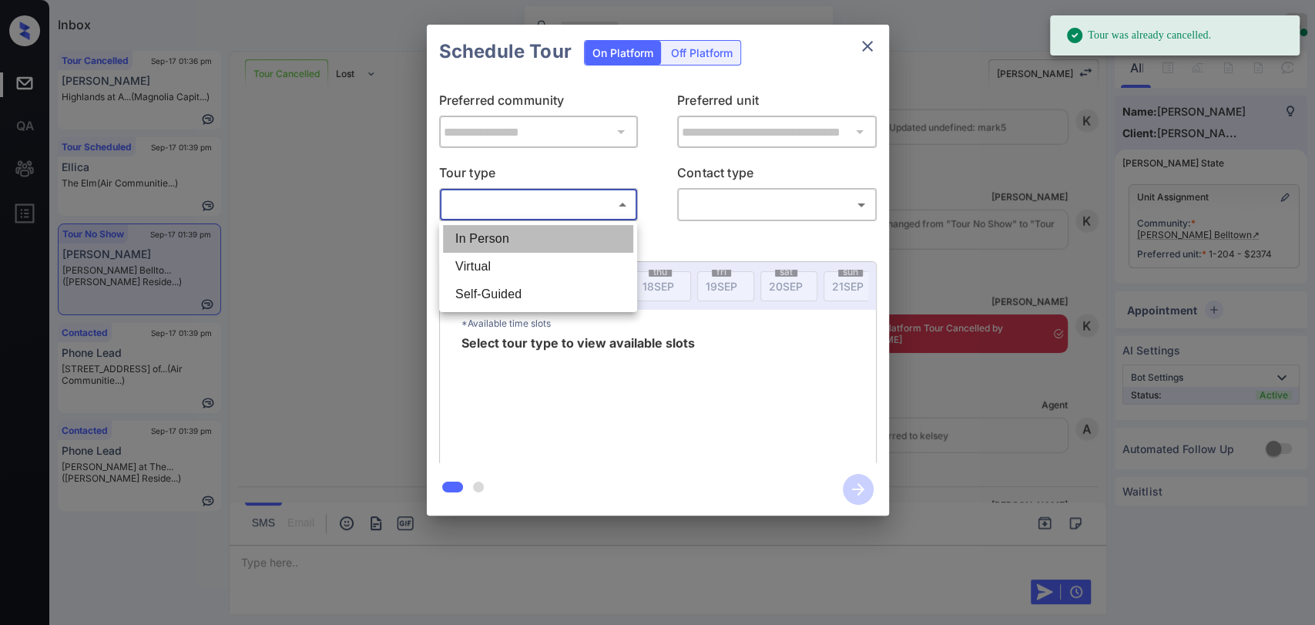
click at [493, 237] on li "In Person" at bounding box center [538, 239] width 190 height 28
type input "********"
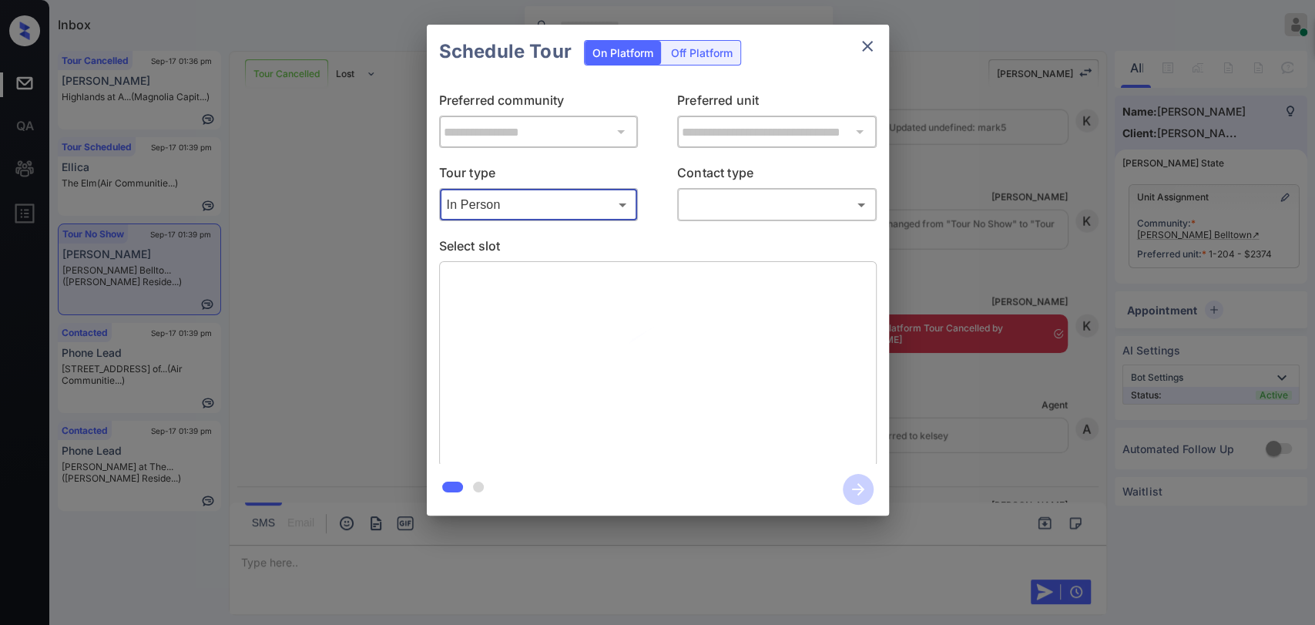
click at [364, 216] on div "**********" at bounding box center [657, 270] width 1315 height 540
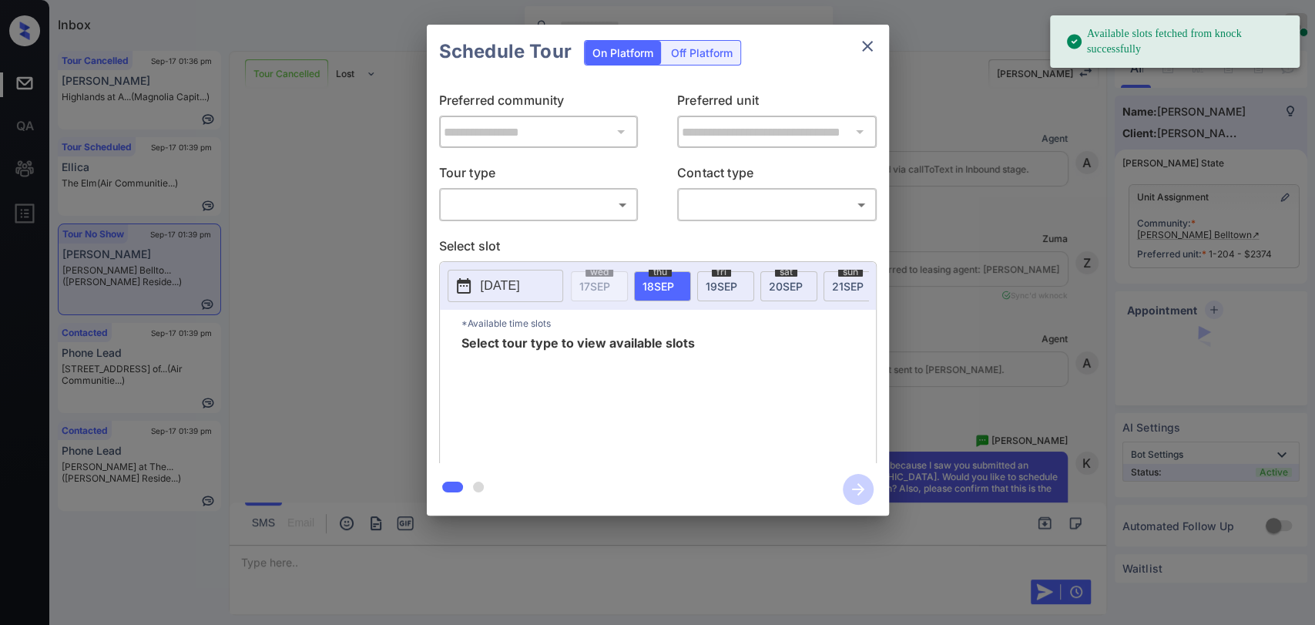
scroll to position [10589, 0]
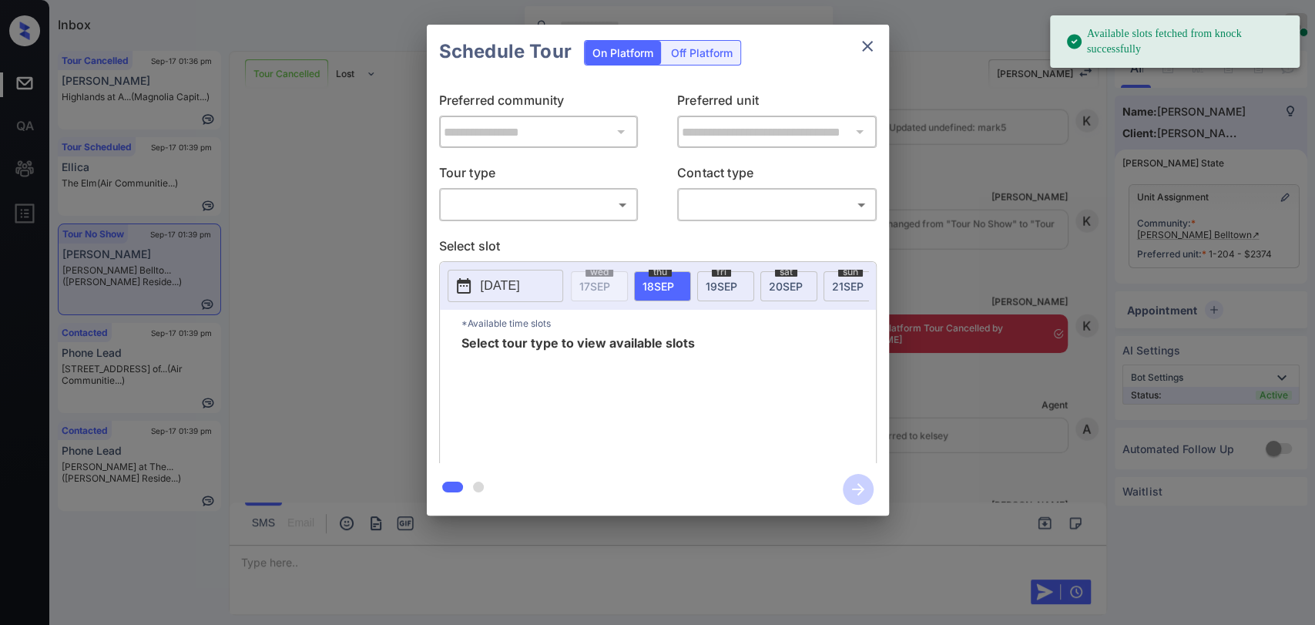
click at [539, 206] on body "Available slots fetched from knock successfully Inbox Danielle Dela Cruz Online…" at bounding box center [657, 312] width 1315 height 625
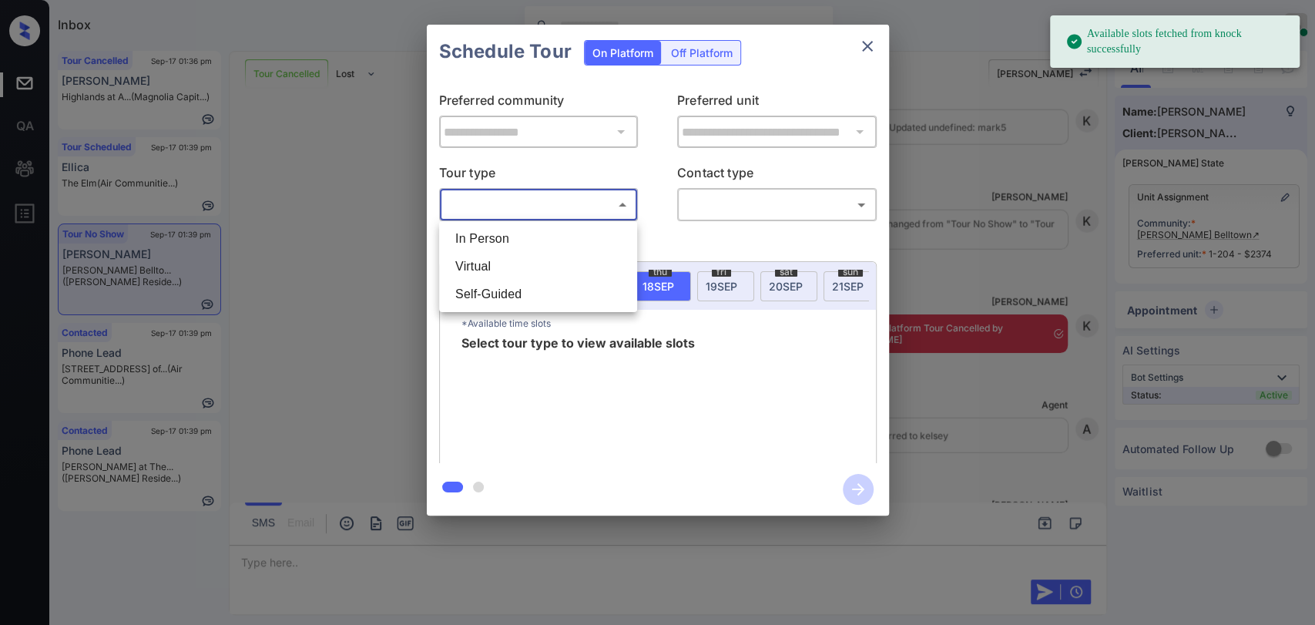
click at [499, 236] on li "In Person" at bounding box center [538, 239] width 190 height 28
type input "********"
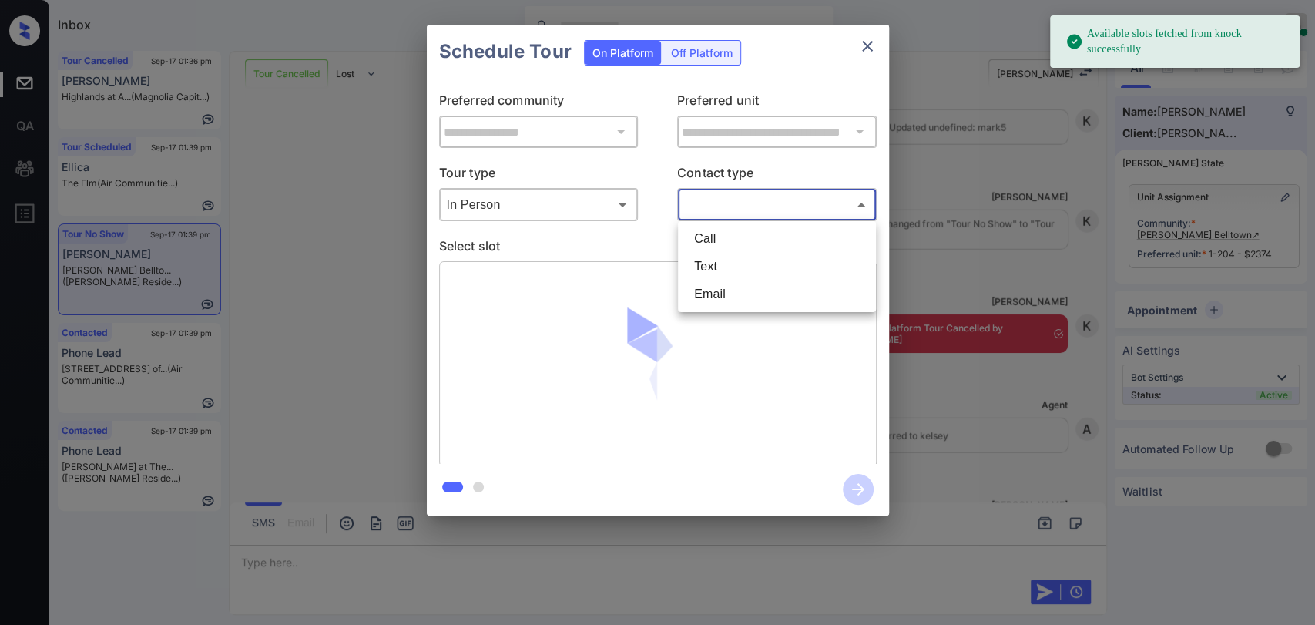
click at [770, 214] on body "Available slots fetched from knock successfully Inbox Danielle Dela Cruz Online…" at bounding box center [657, 312] width 1315 height 625
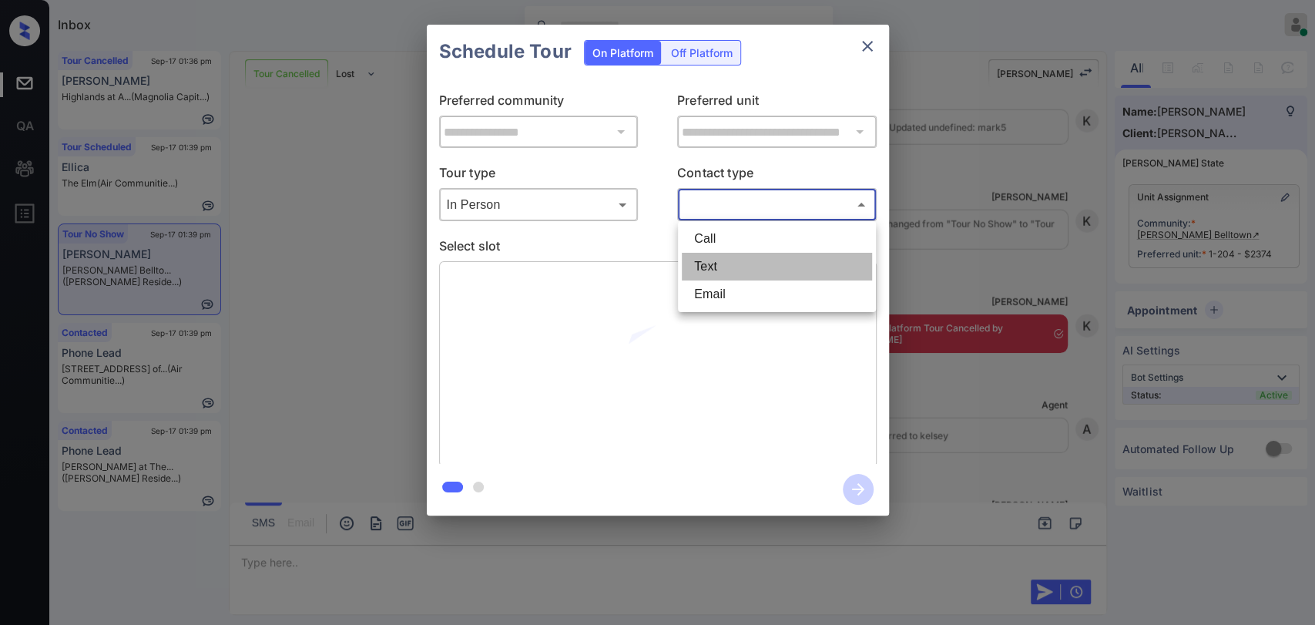
click at [708, 260] on li "Text" at bounding box center [777, 267] width 190 height 28
type input "****"
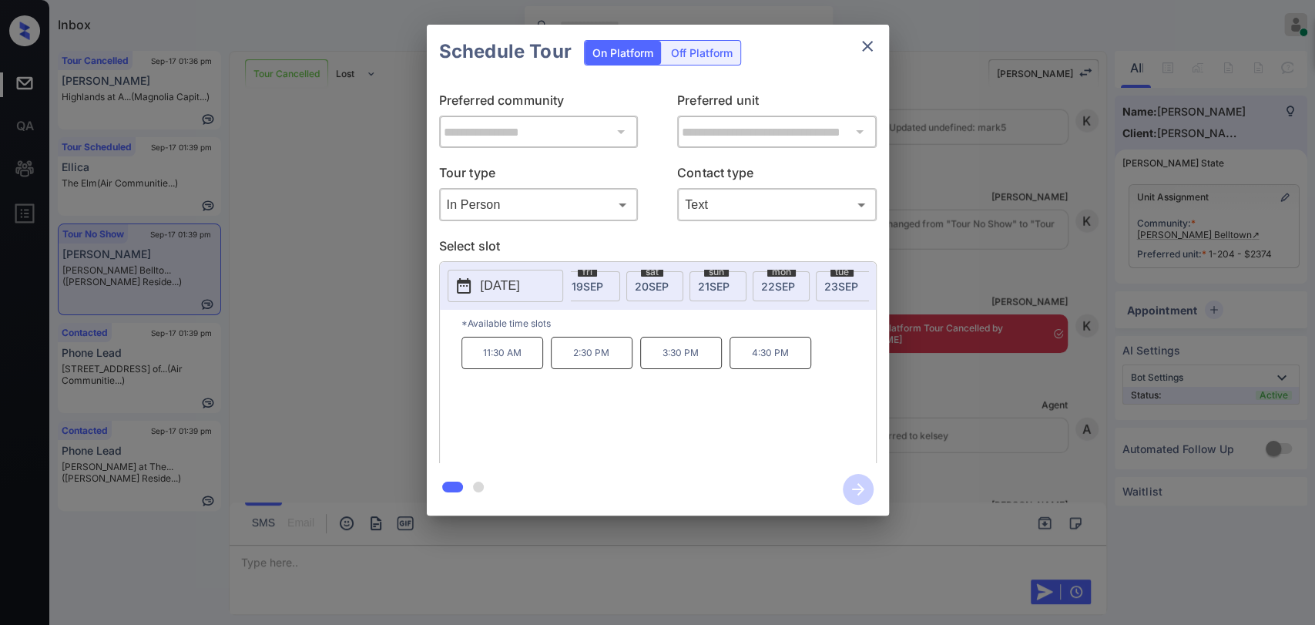
scroll to position [0, 136]
click at [773, 280] on span "22 SEP" at bounding box center [776, 286] width 34 height 13
click at [676, 360] on p "2:00 PM" at bounding box center [681, 353] width 82 height 32
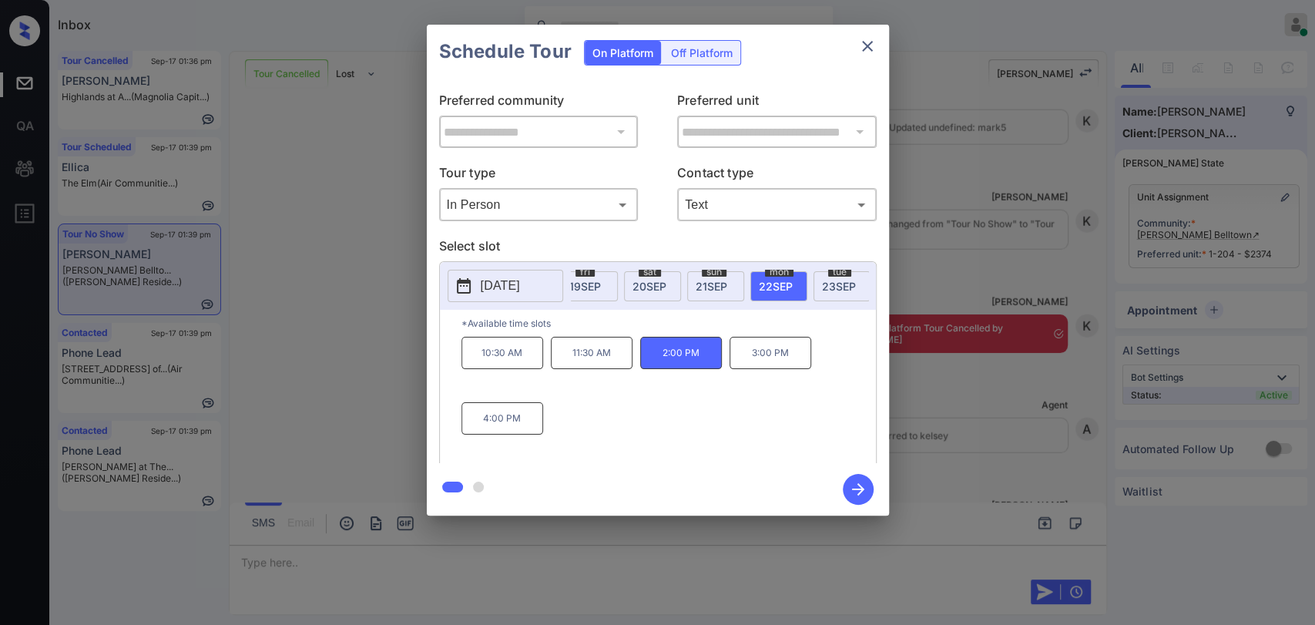
click at [852, 490] on icon "button" at bounding box center [858, 489] width 31 height 31
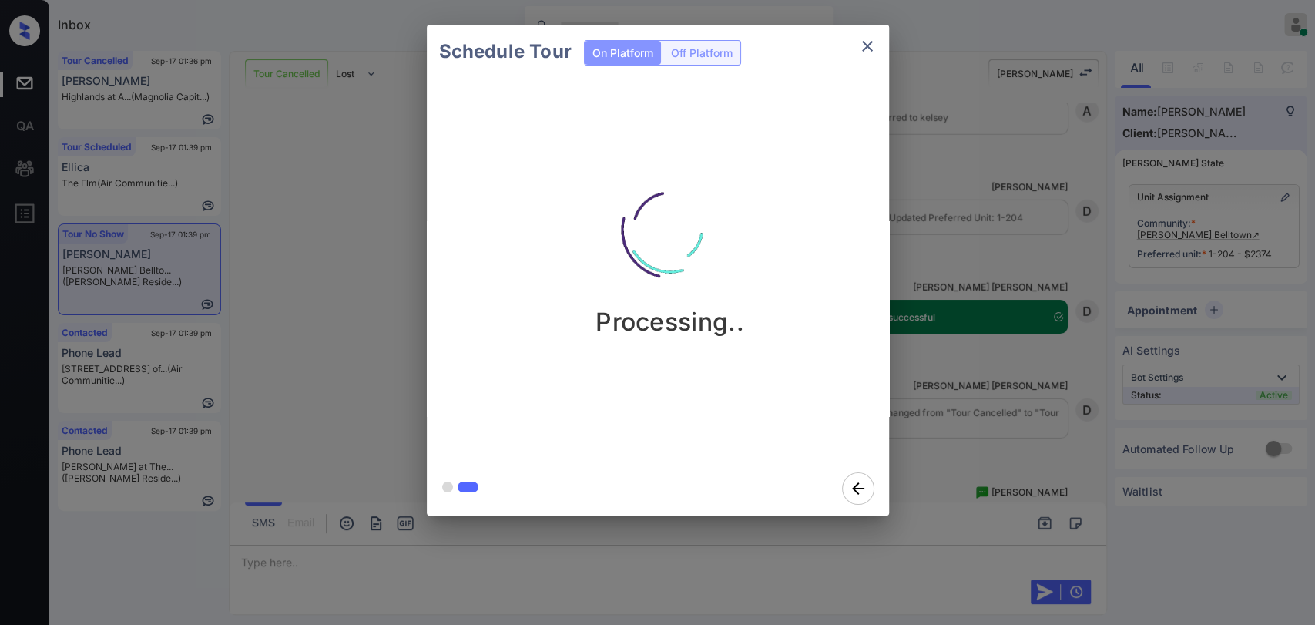
scroll to position [10971, 0]
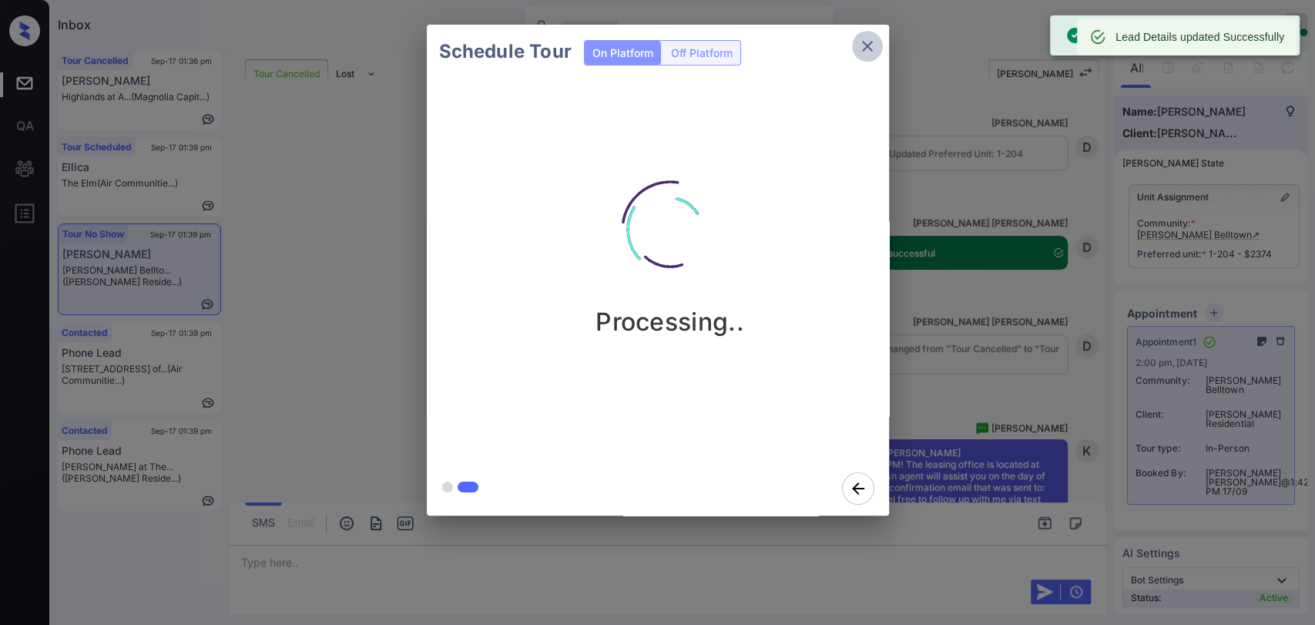
click at [863, 37] on icon "close" at bounding box center [867, 46] width 18 height 18
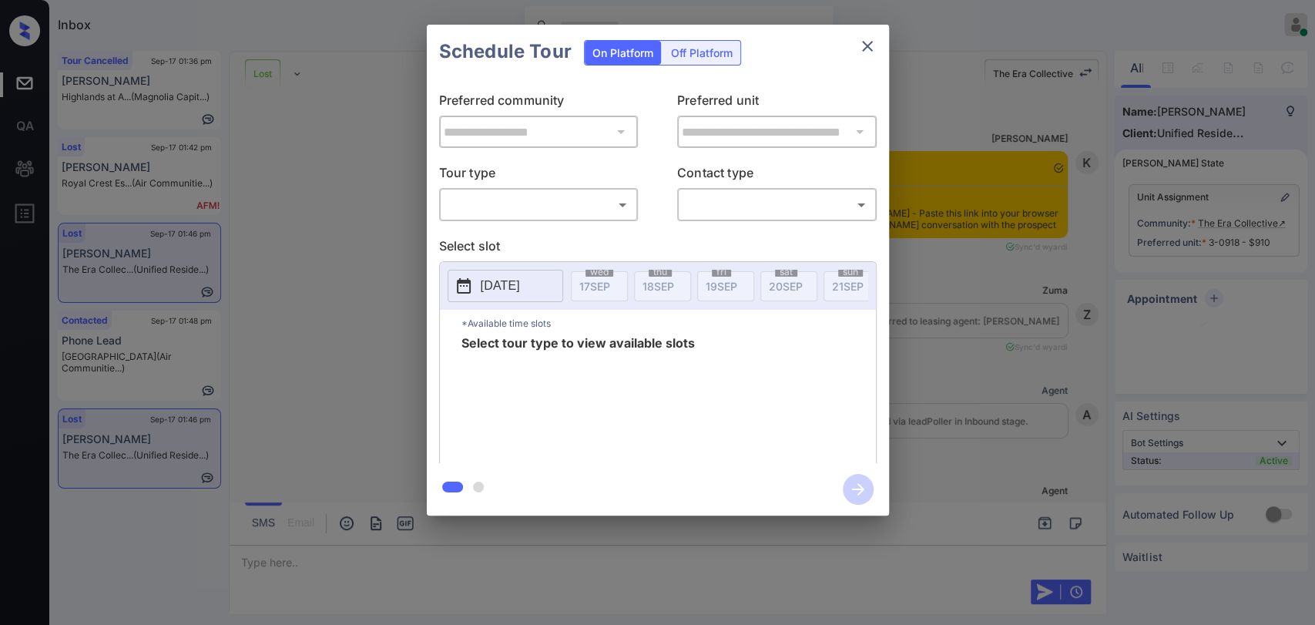
scroll to position [4468, 0]
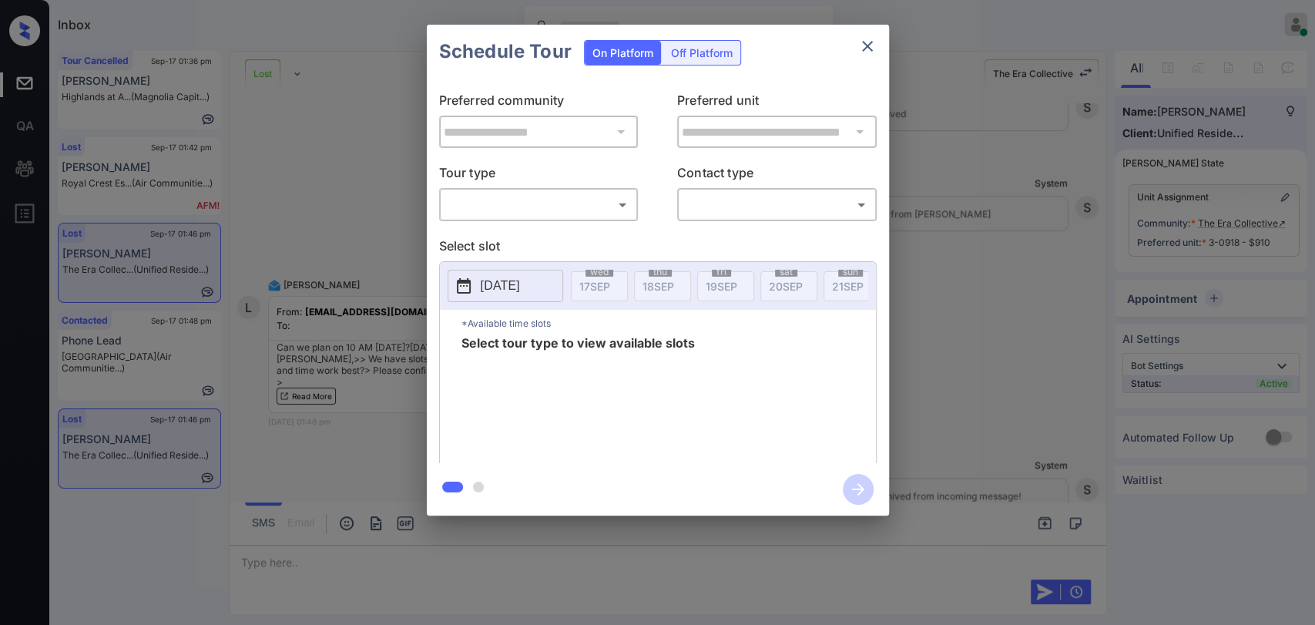
click at [592, 202] on body "Inbox [PERSON_NAME] [PERSON_NAME] Online Set yourself offline Set yourself on b…" at bounding box center [657, 312] width 1315 height 625
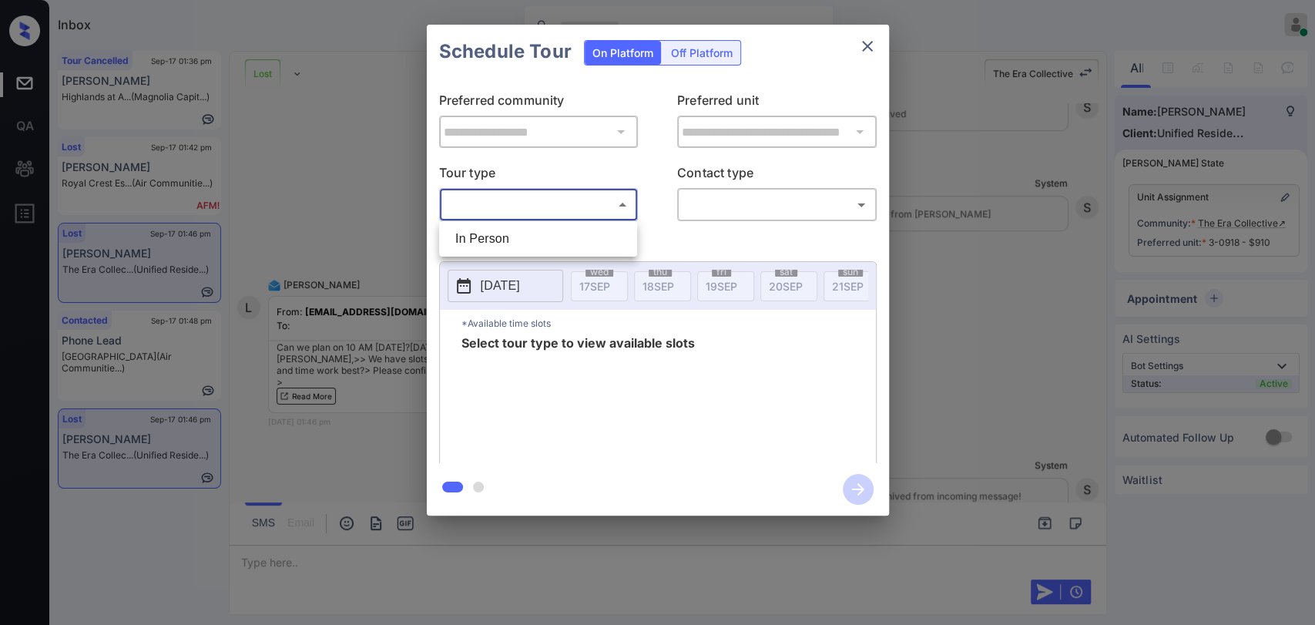
click at [498, 238] on li "In Person" at bounding box center [538, 239] width 190 height 28
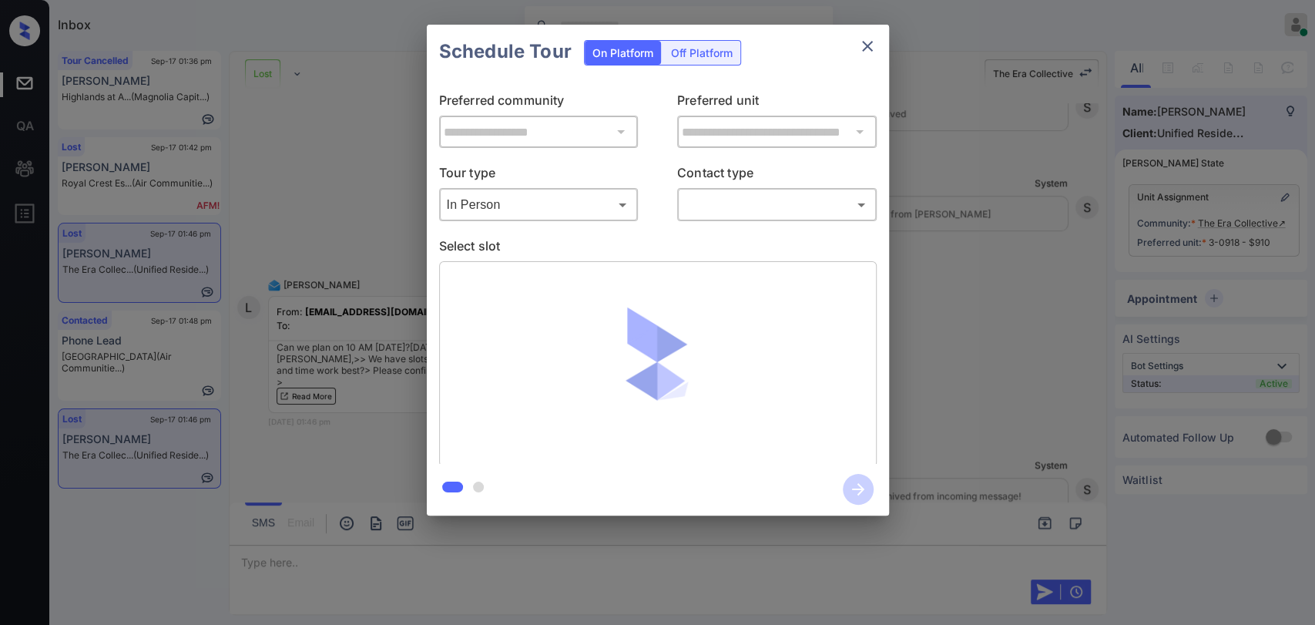
type input "********"
click at [727, 222] on div at bounding box center [657, 312] width 1315 height 625
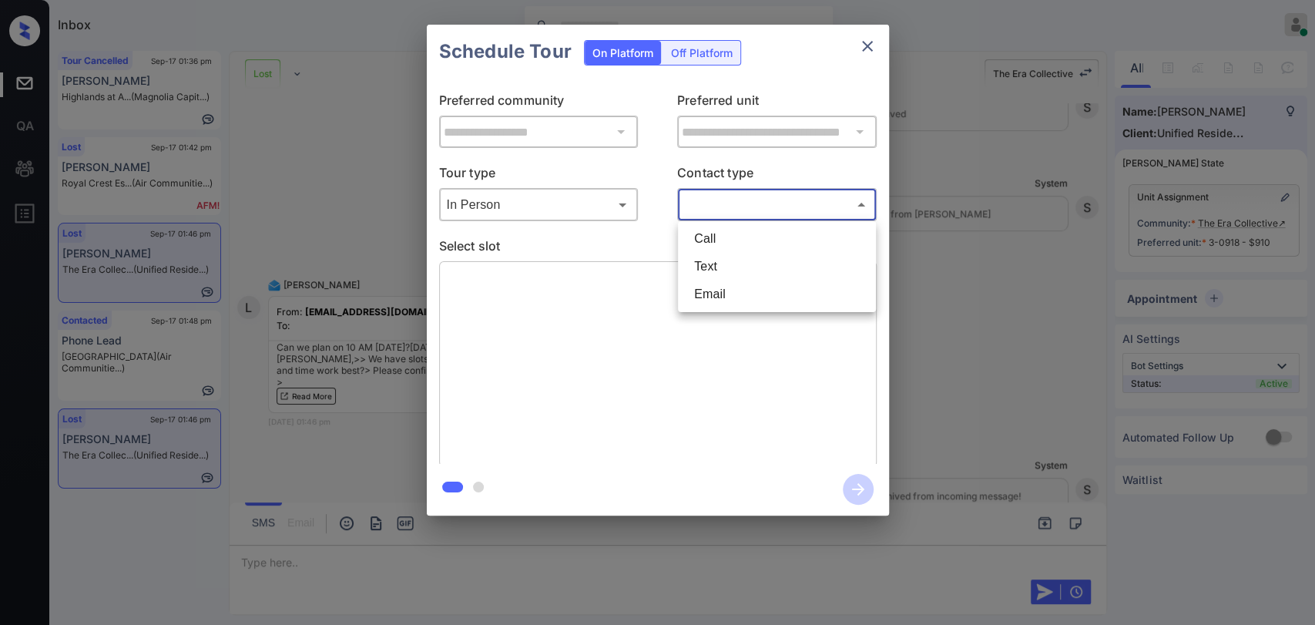
click at [729, 214] on body "Inbox Danielle Dela Cruz Online Set yourself offline Set yourself on break Prof…" at bounding box center [657, 312] width 1315 height 625
click at [713, 270] on li "Text" at bounding box center [777, 267] width 190 height 28
type input "****"
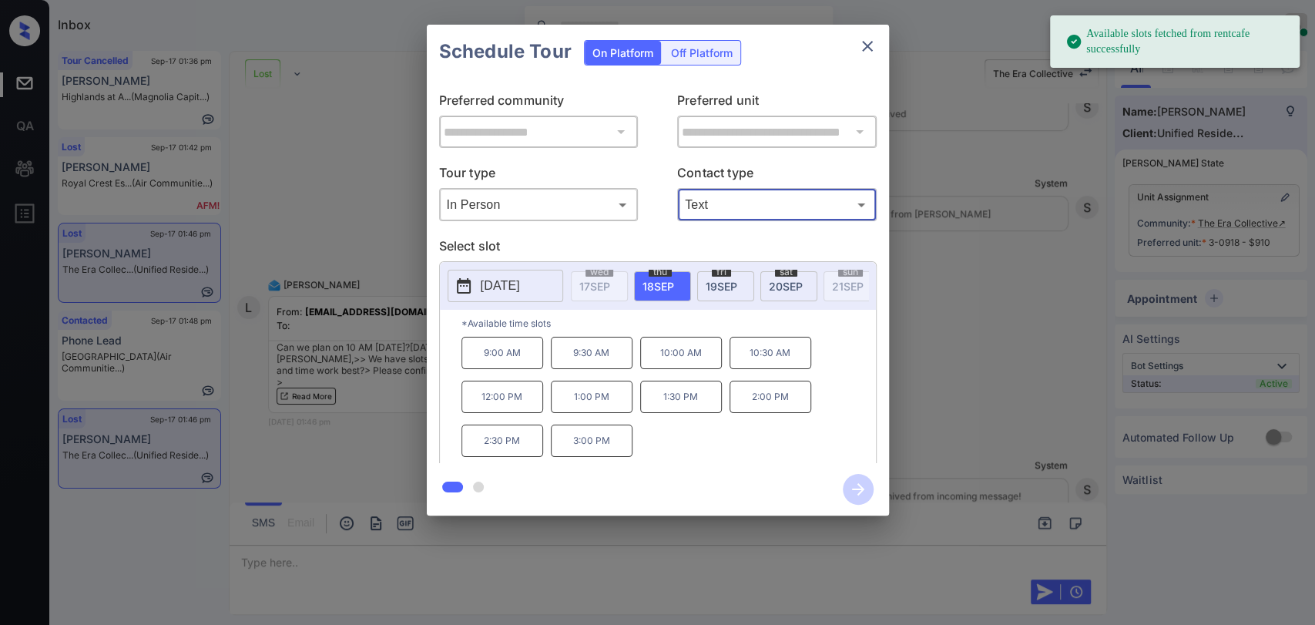
click at [691, 356] on p "10:00 AM" at bounding box center [681, 353] width 82 height 32
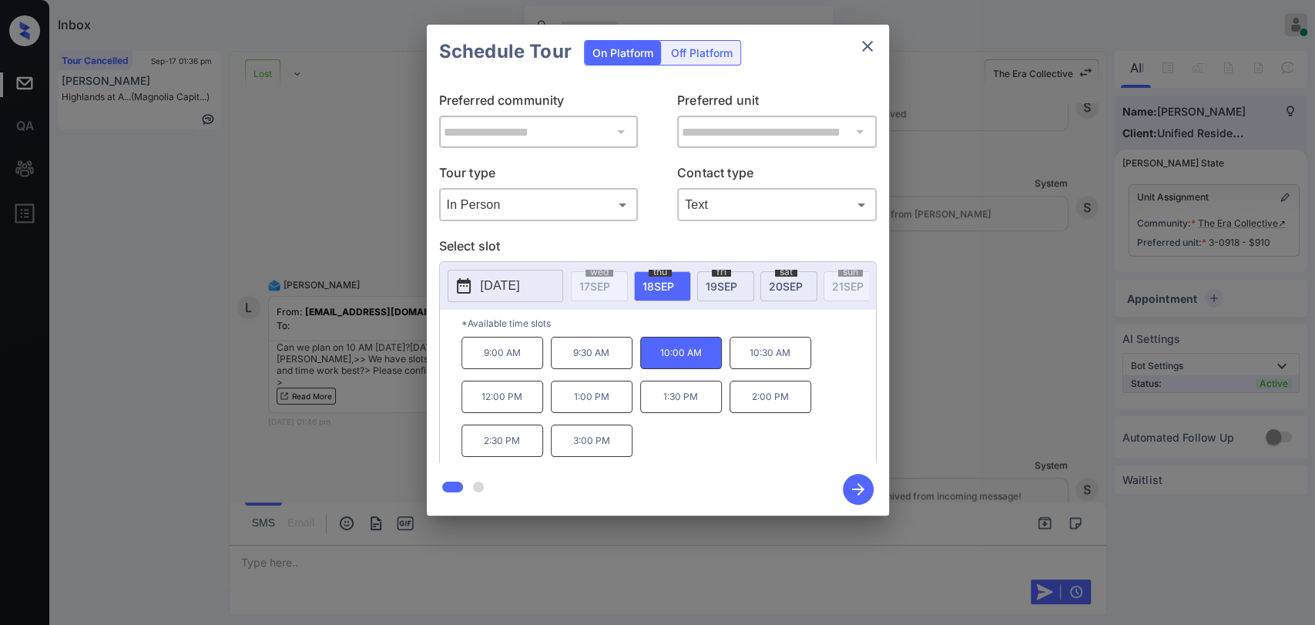
click at [860, 485] on icon "button" at bounding box center [858, 489] width 12 height 12
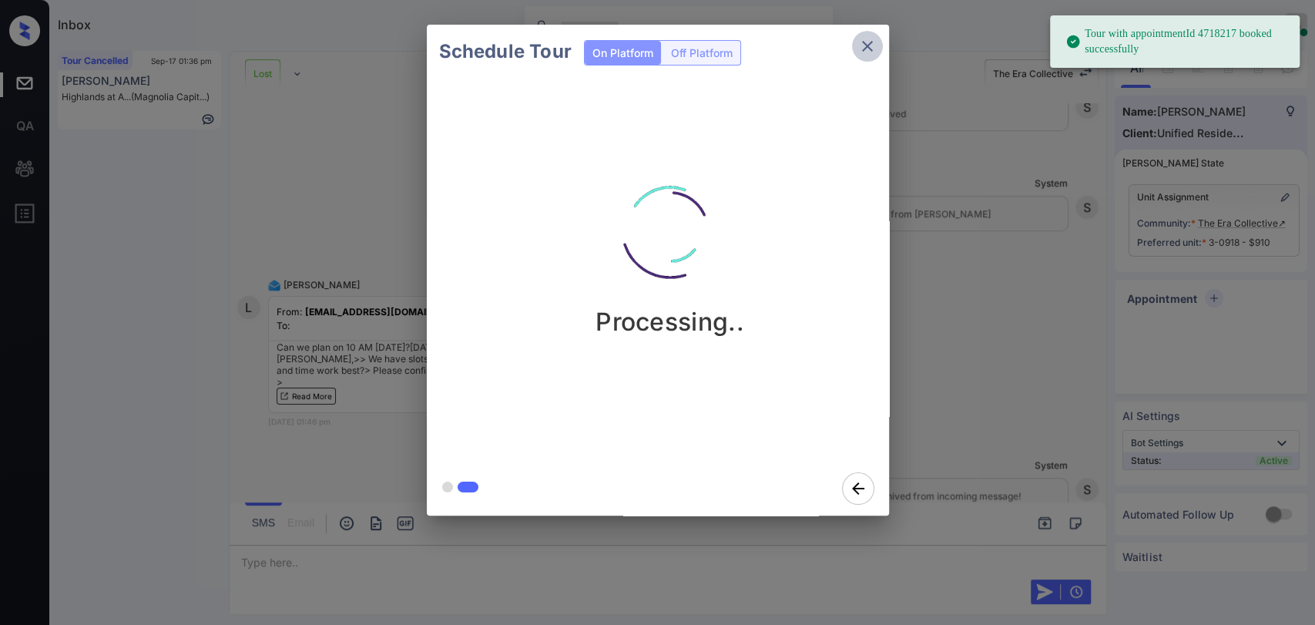
click at [860, 49] on icon "close" at bounding box center [867, 46] width 18 height 18
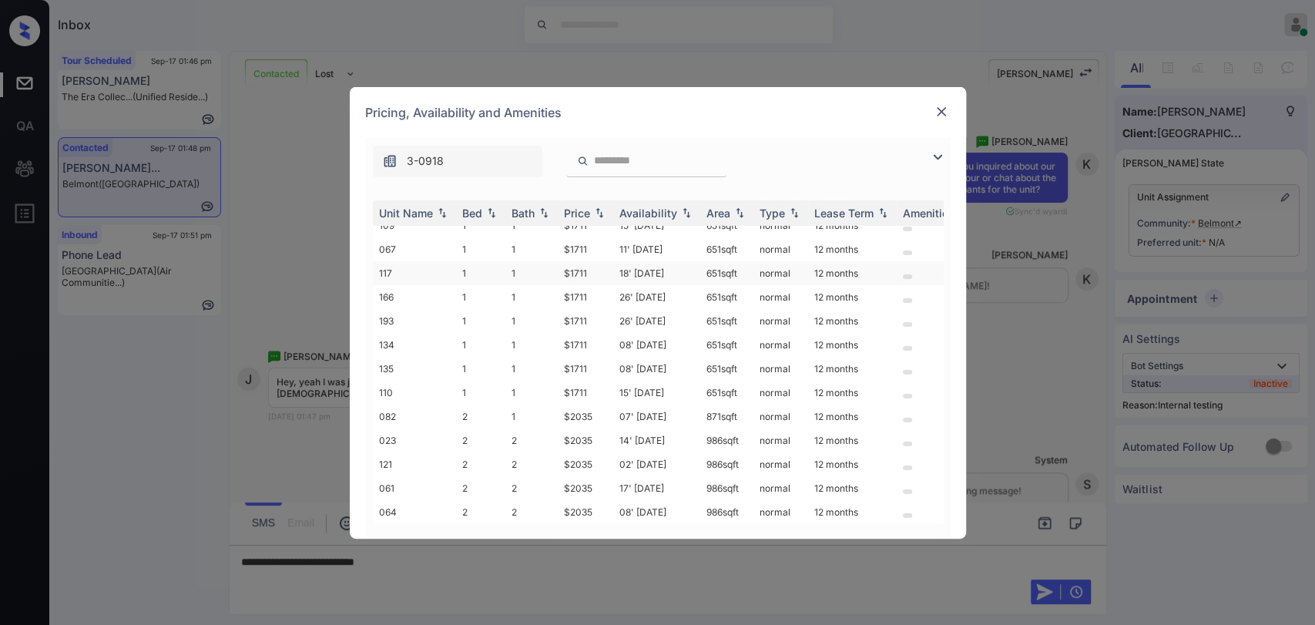
scroll to position [92, 0]
drag, startPoint x: 575, startPoint y: 377, endPoint x: 592, endPoint y: 377, distance: 16.2
click at [592, 380] on td "$2035" at bounding box center [585, 392] width 55 height 24
drag, startPoint x: 557, startPoint y: 378, endPoint x: 595, endPoint y: 378, distance: 37.7
click at [595, 380] on td "$2035" at bounding box center [585, 392] width 55 height 24
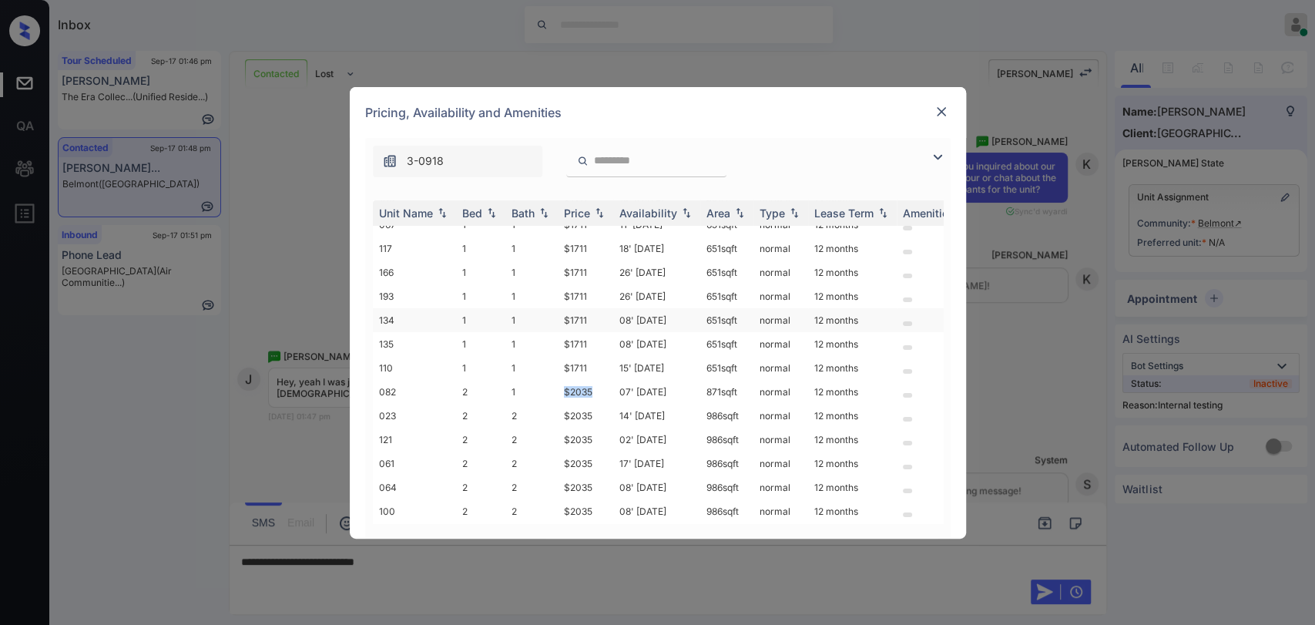
copy td "$2035"
click at [934, 109] on img at bounding box center [941, 111] width 15 height 15
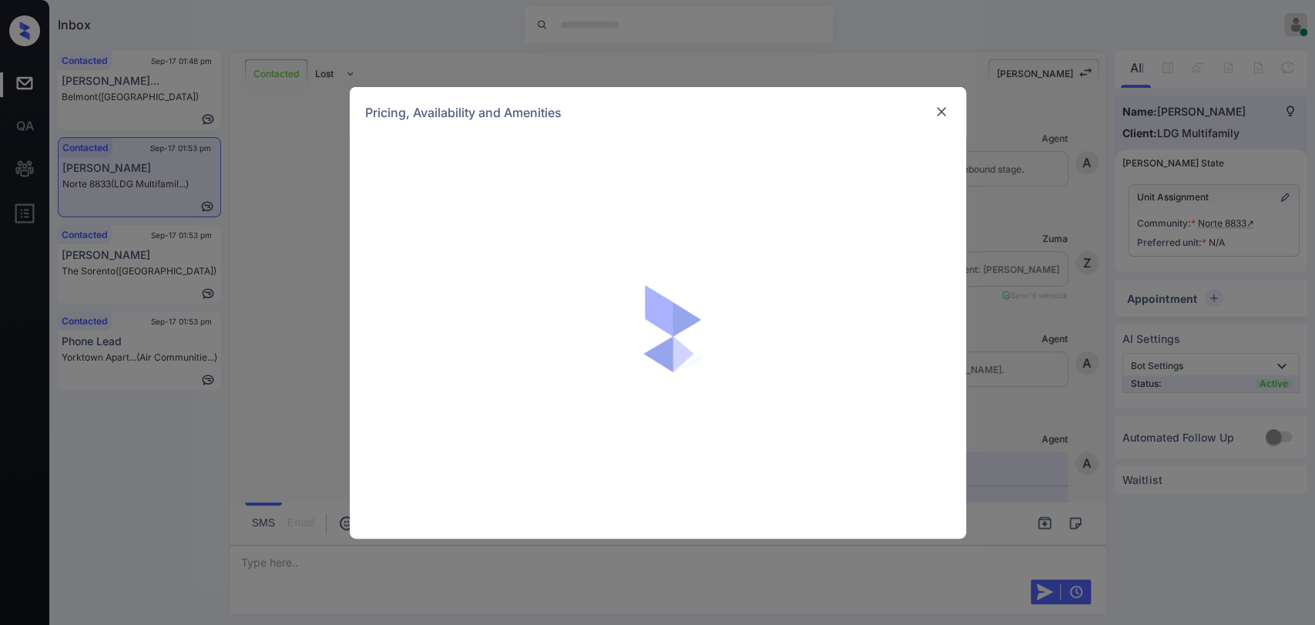
scroll to position [3416, 0]
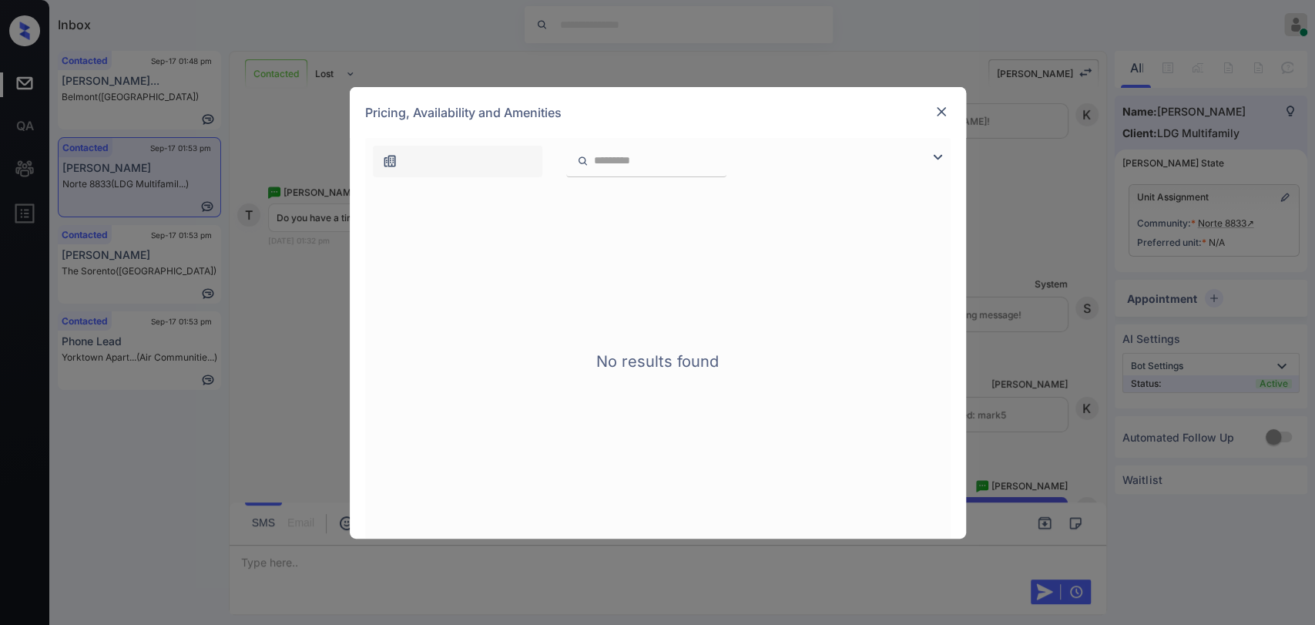
click at [932, 109] on div at bounding box center [941, 111] width 18 height 18
